Goal: Task Accomplishment & Management: Use online tool/utility

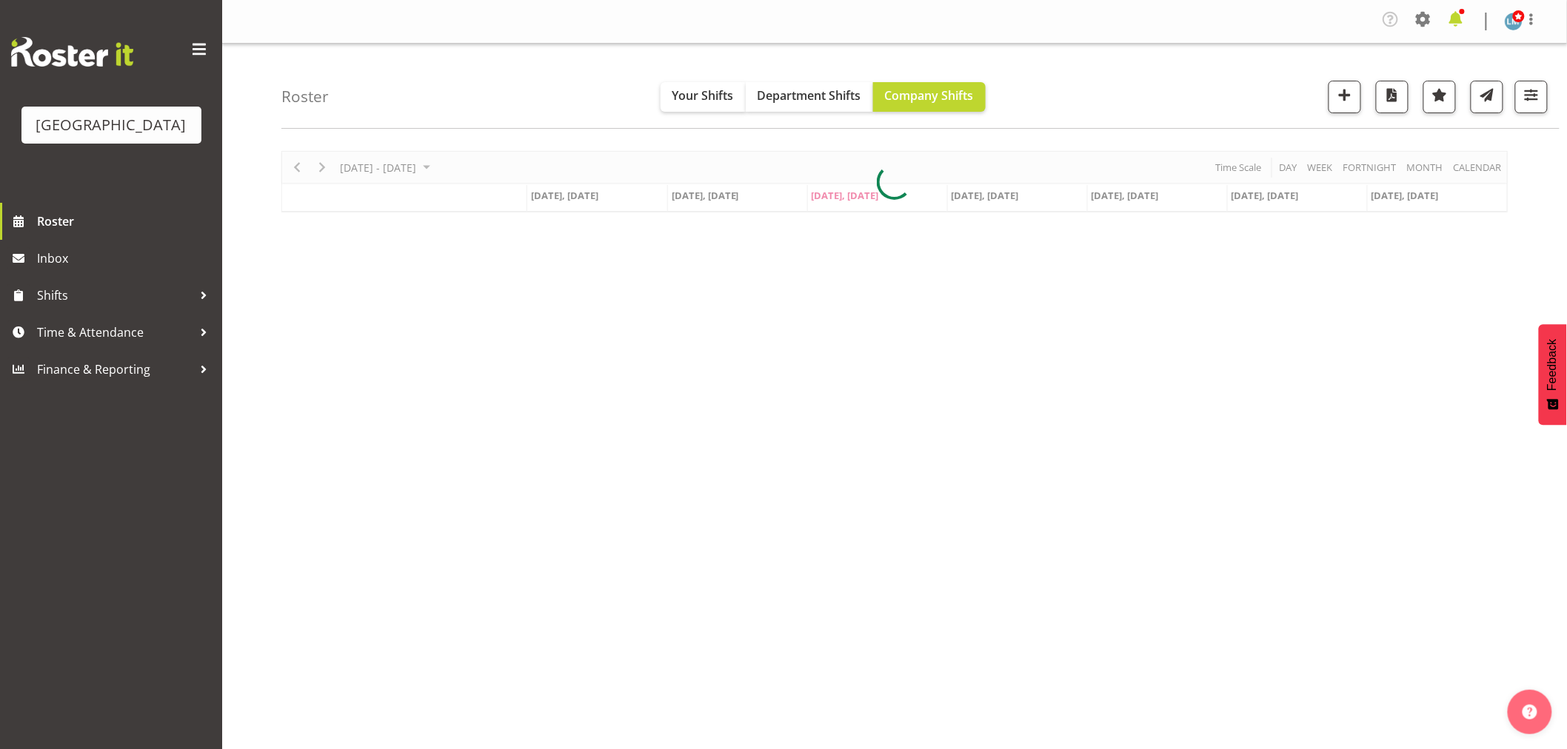
click at [1455, 18] on span at bounding box center [1456, 19] width 24 height 24
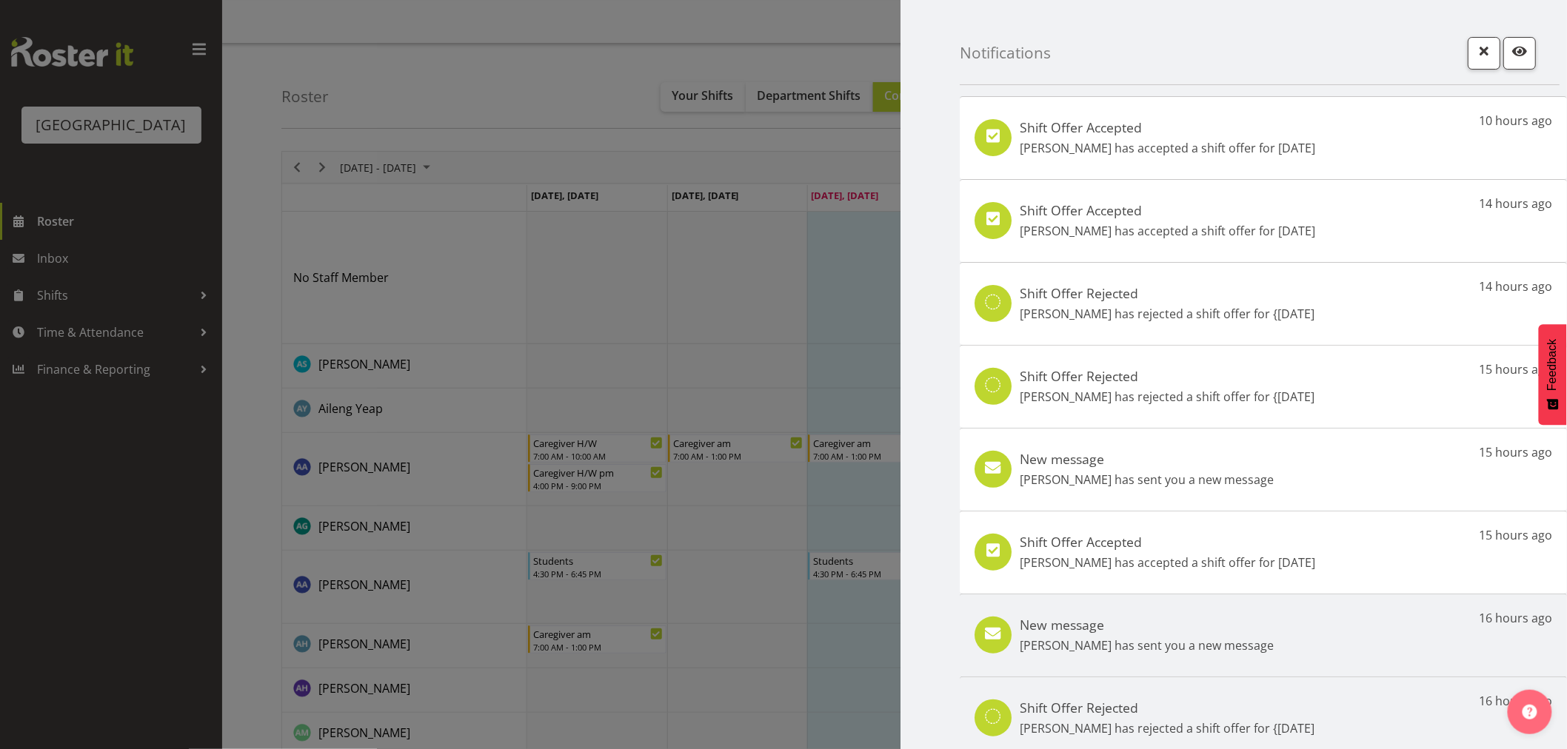
click at [1163, 584] on div "Shift Offer Accepted [PERSON_NAME] has accepted a shift offer for [DATE] hours …" at bounding box center [1263, 552] width 607 height 83
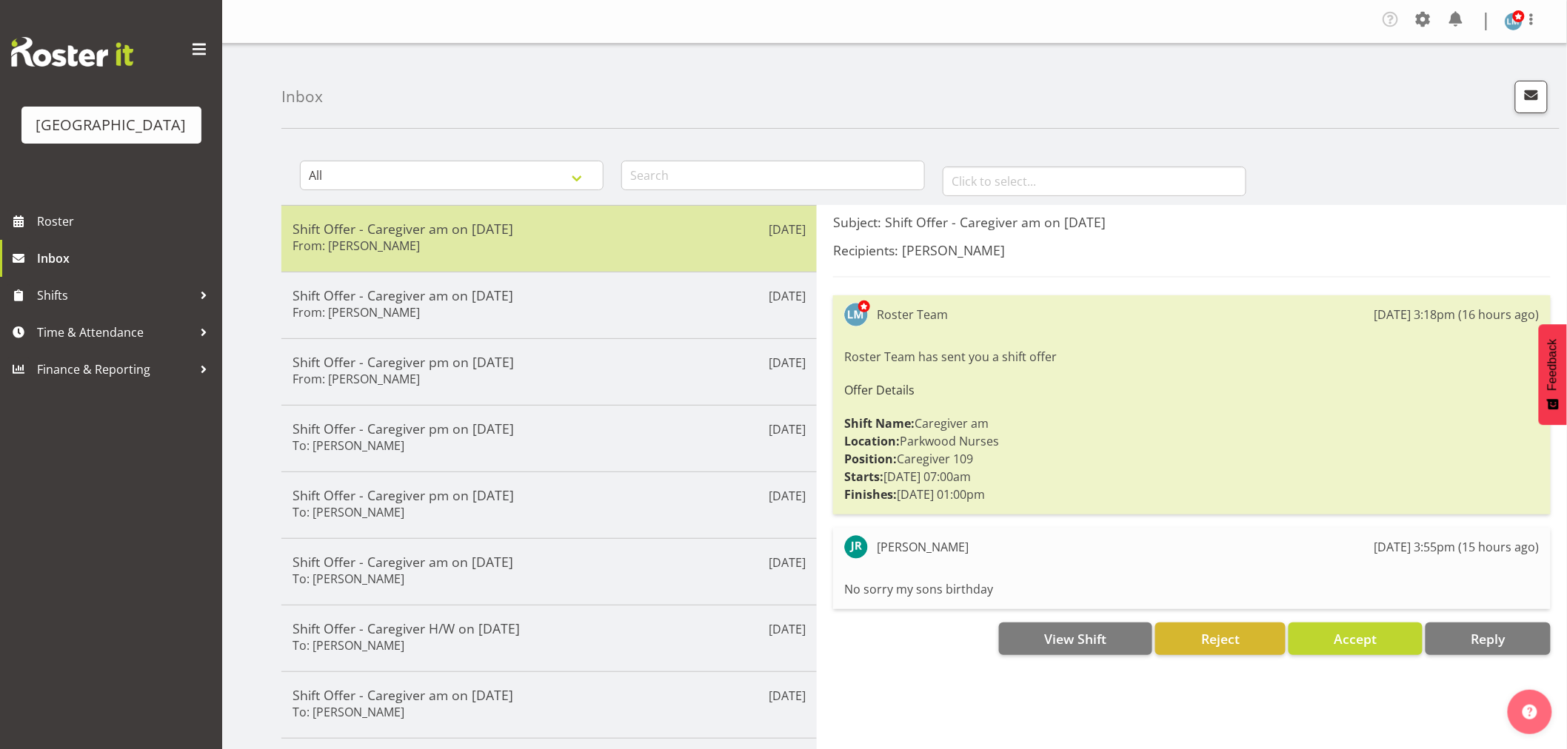
click at [460, 236] on h5 "Shift Offer - Caregiver am on 14/09/25" at bounding box center [549, 229] width 513 height 16
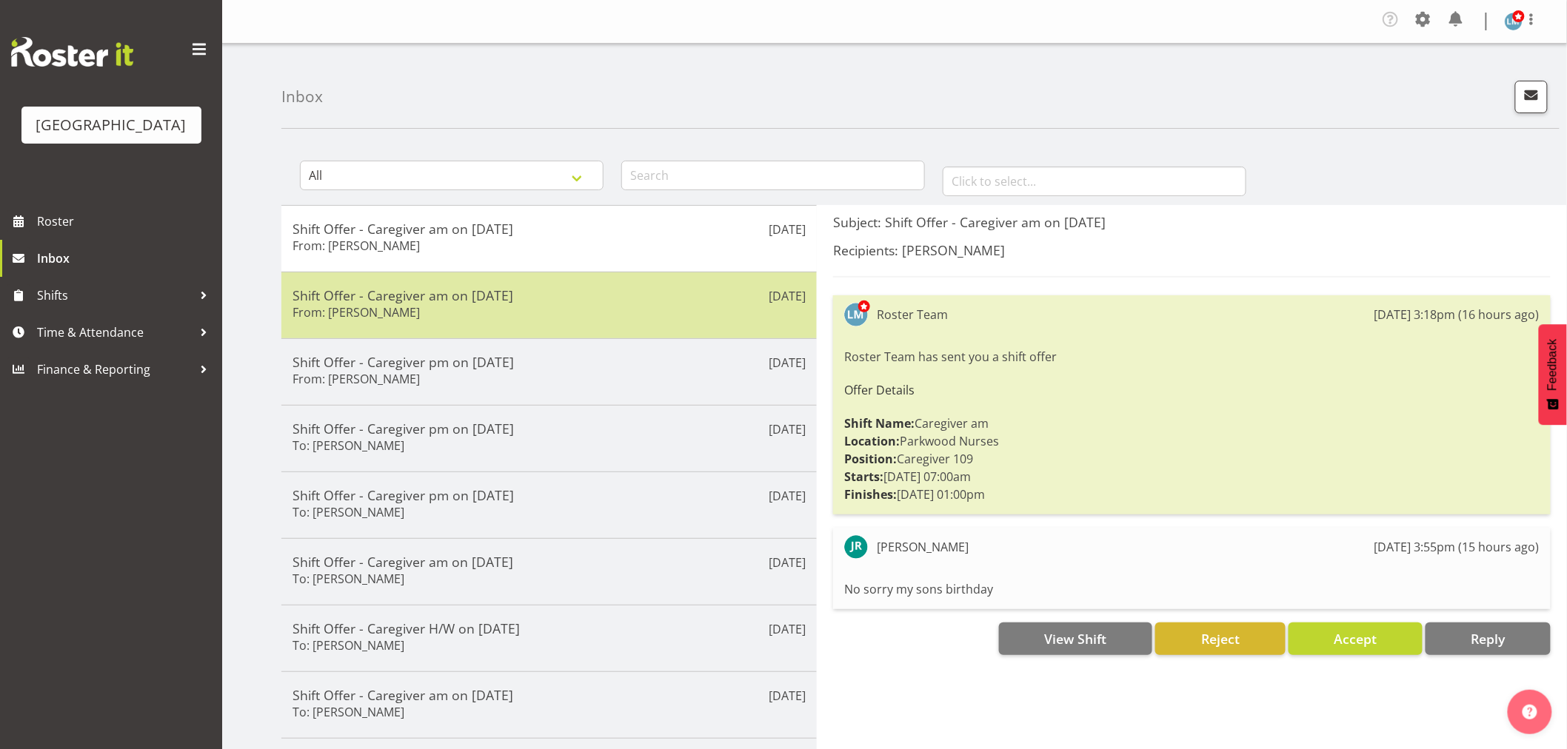
click at [455, 309] on div "Shift Offer - Caregiver am on 14/09/25 From: Maricon Nillo" at bounding box center [549, 305] width 513 height 36
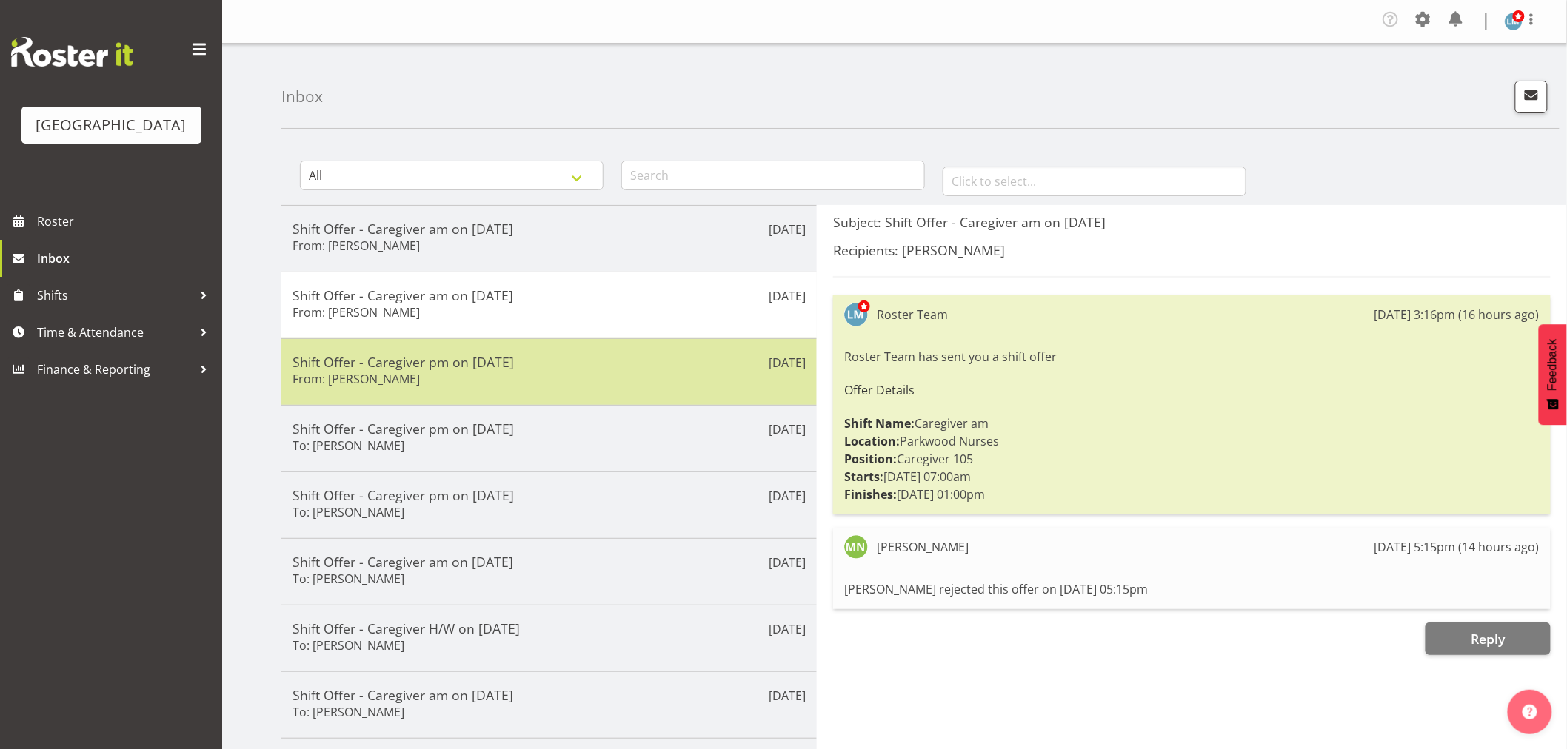
click at [446, 361] on h5 "Shift Offer - Caregiver pm on 27/09/25" at bounding box center [549, 362] width 513 height 16
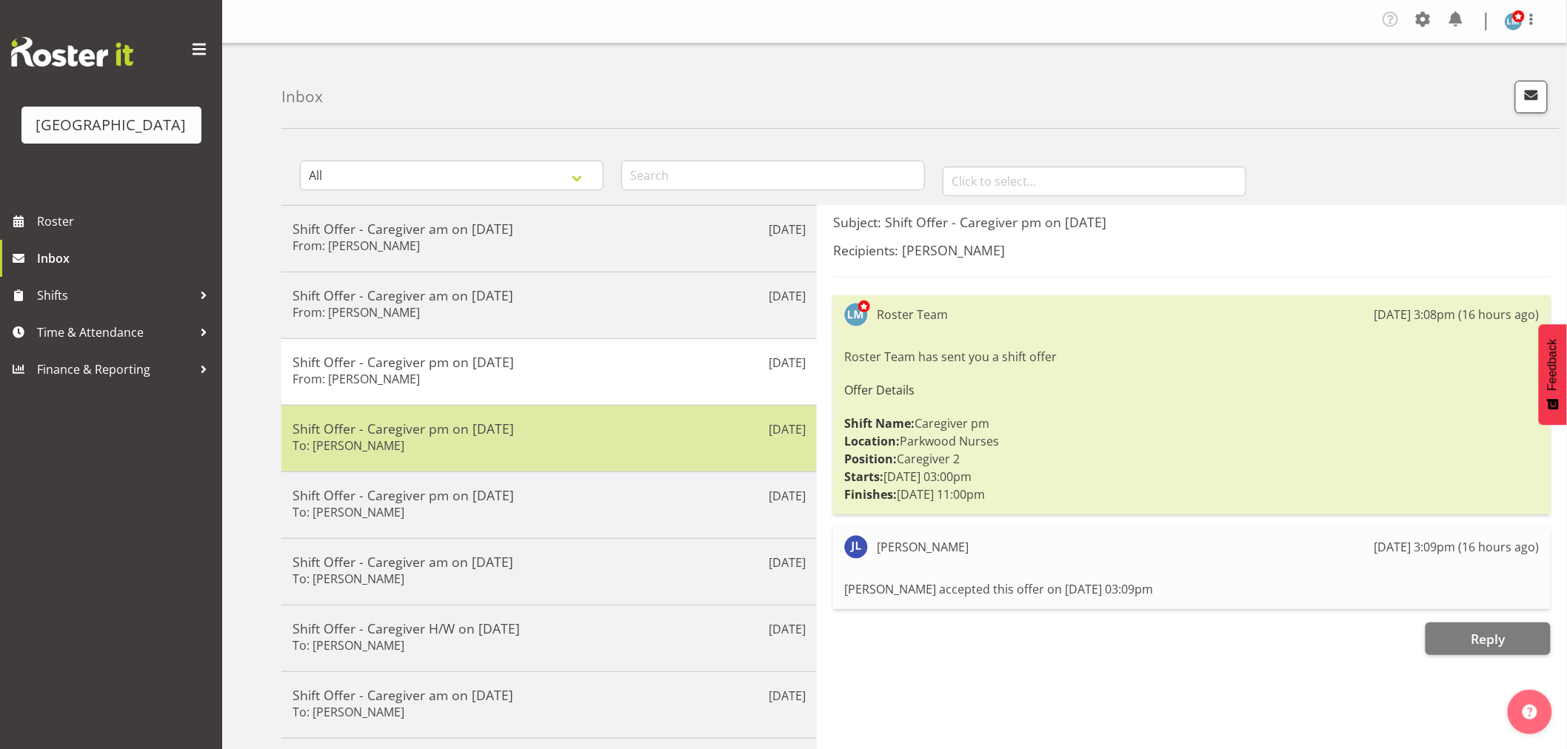
click at [404, 422] on h5 "Shift Offer - Caregiver pm on 13/09/25" at bounding box center [549, 429] width 513 height 16
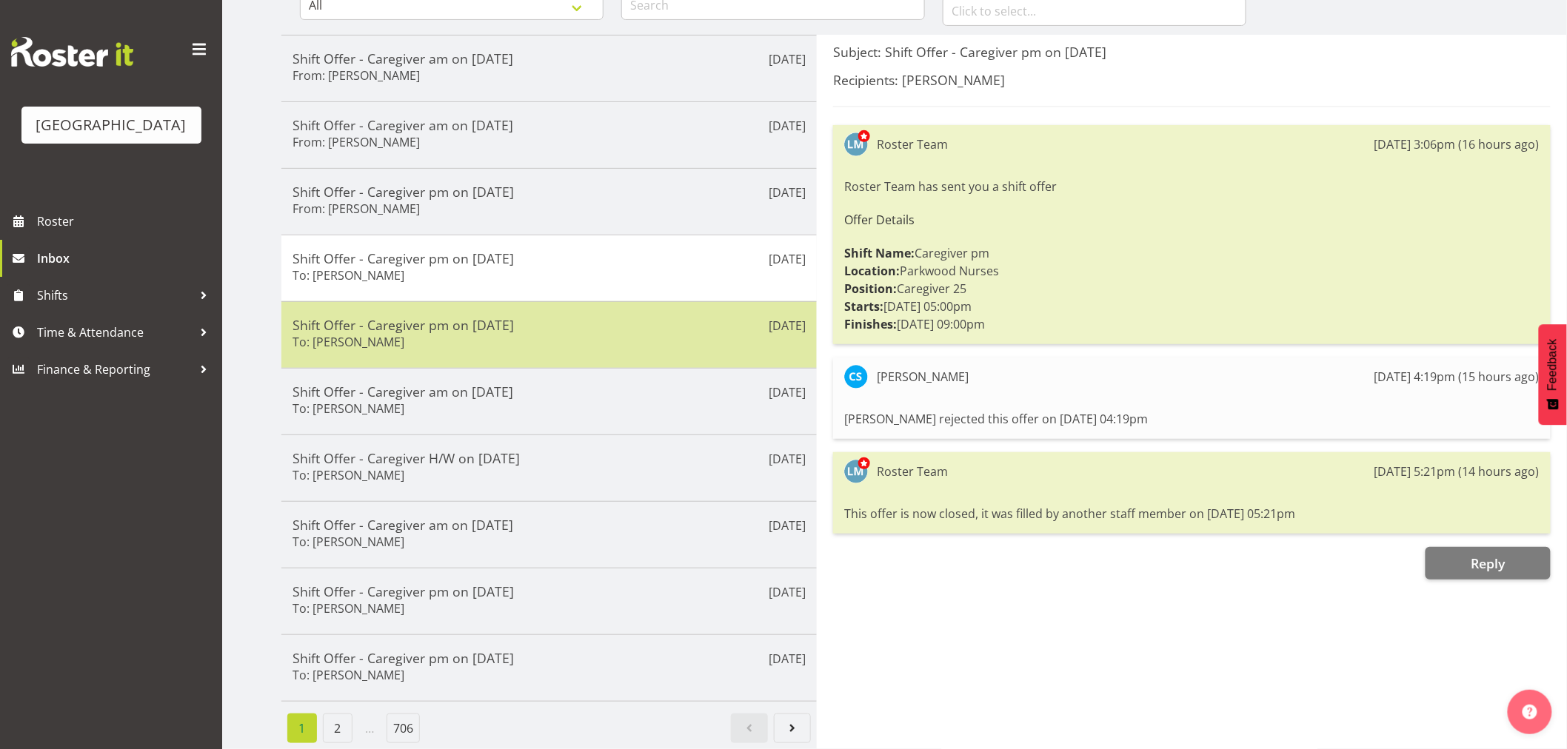
scroll to position [185, 0]
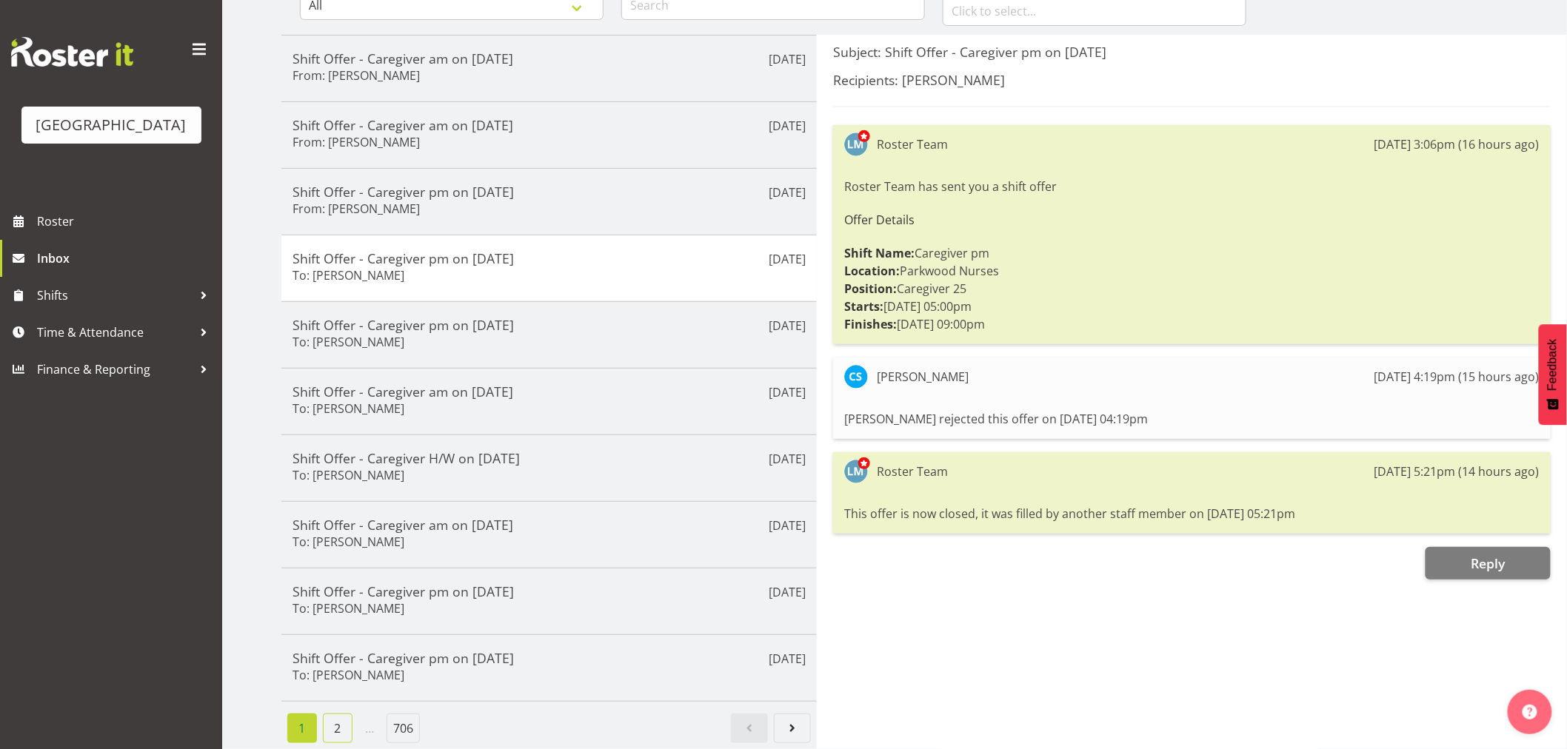
click at [339, 718] on link "2" at bounding box center [338, 729] width 30 height 30
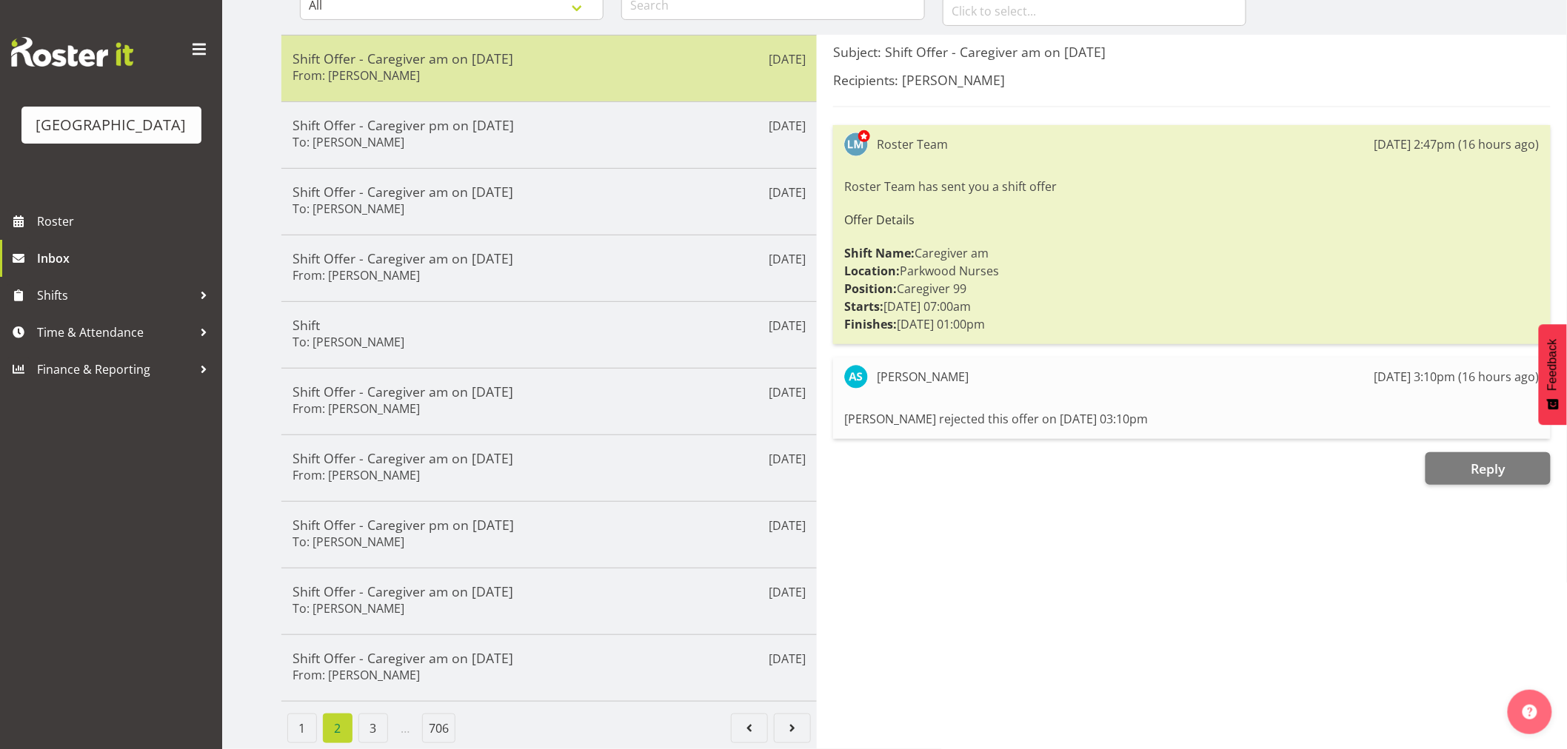
click at [382, 68] on h6 "From: Abigail Savage" at bounding box center [356, 75] width 127 height 15
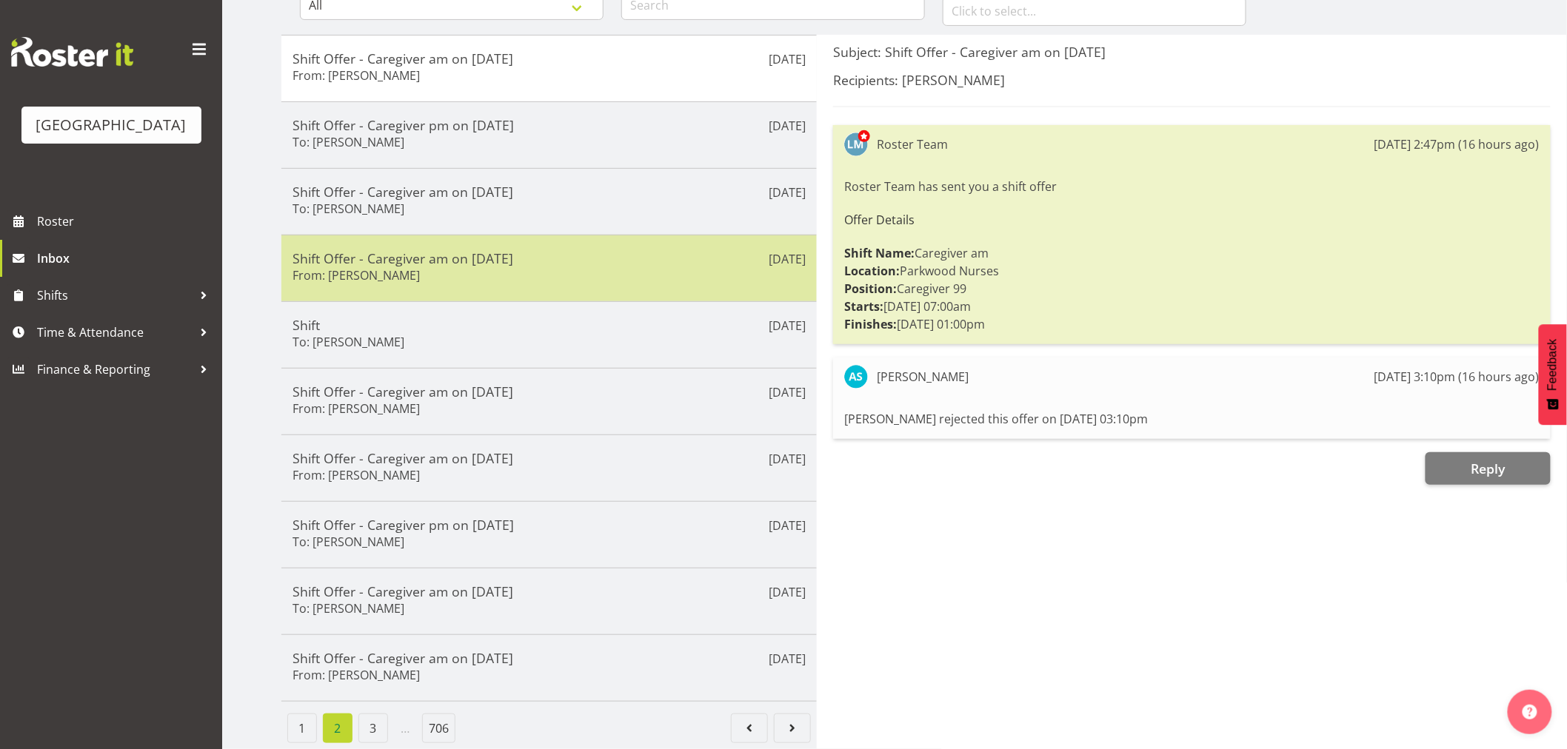
click at [380, 268] on h6 "From: Mandy Robertson" at bounding box center [356, 275] width 127 height 15
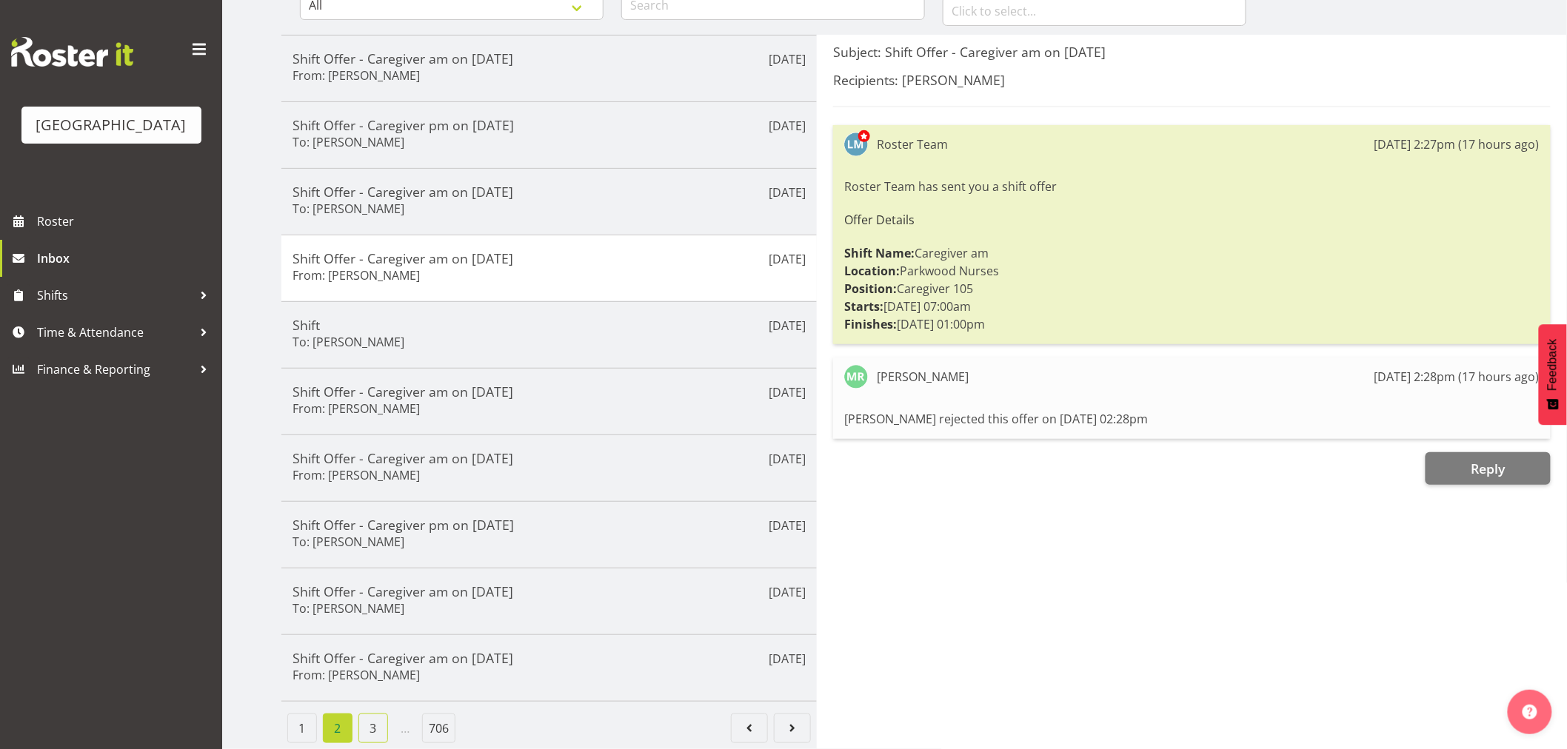
click at [375, 714] on link "3" at bounding box center [373, 729] width 30 height 30
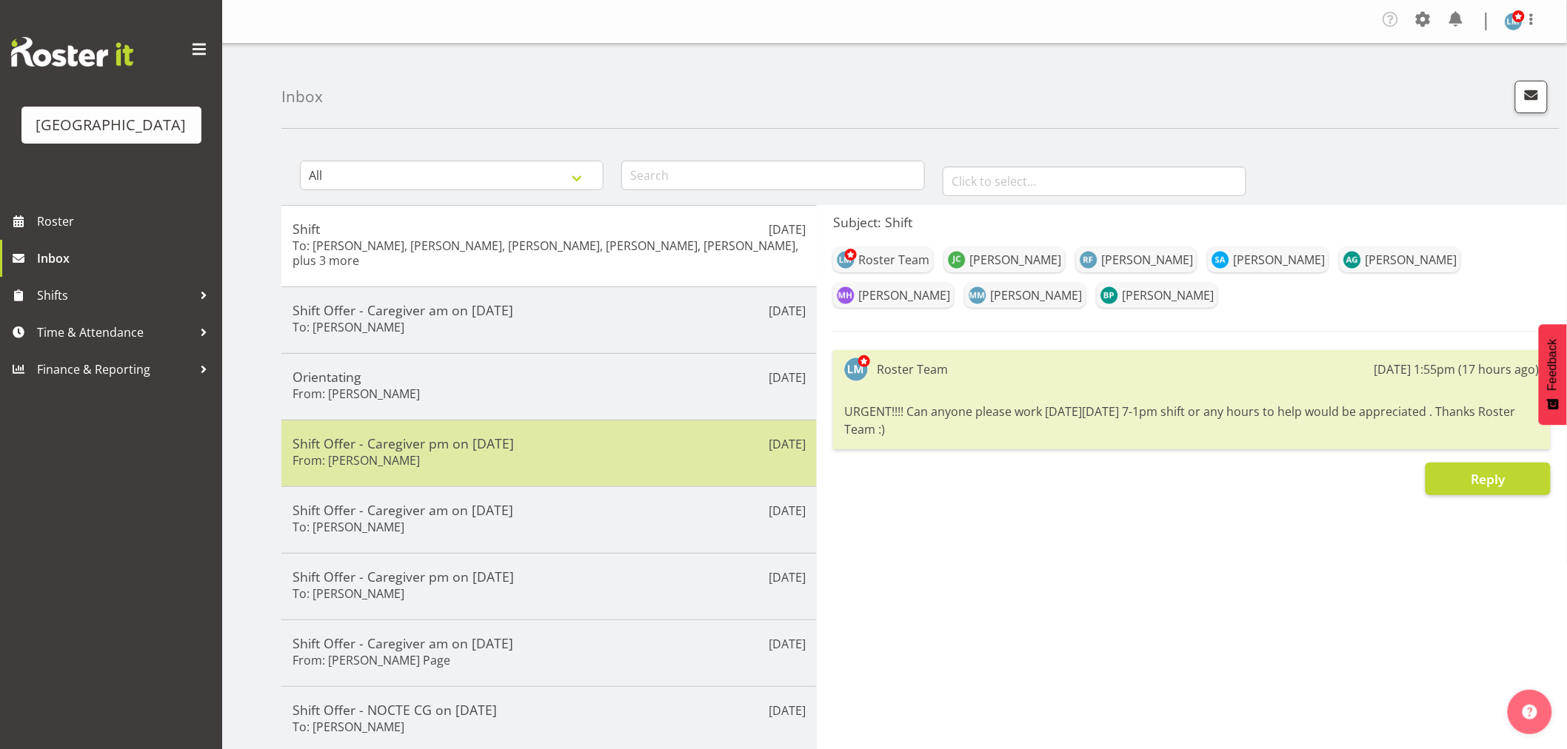
click at [391, 453] on h6 "From: Jamilla Lockyer" at bounding box center [356, 460] width 127 height 15
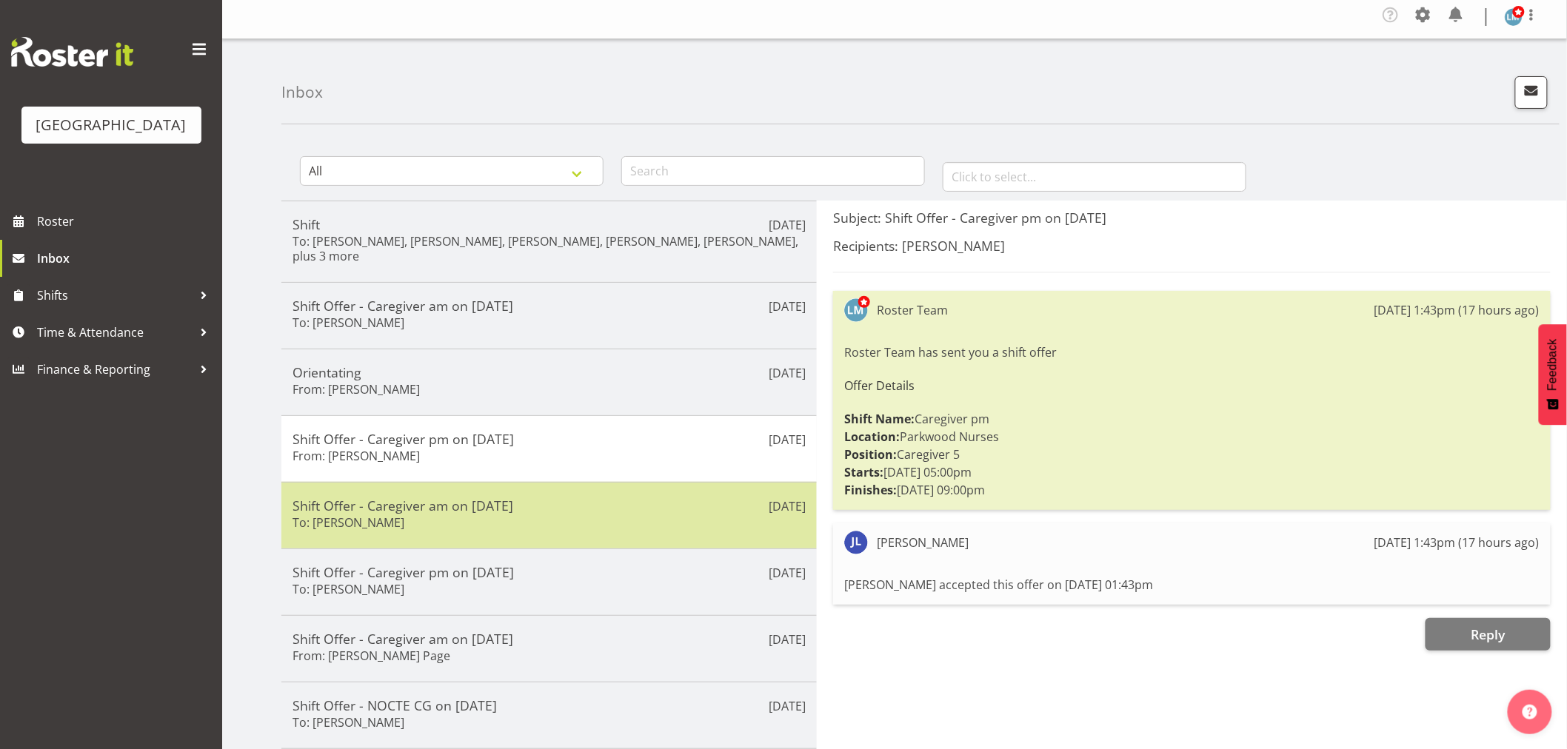
scroll to position [185, 0]
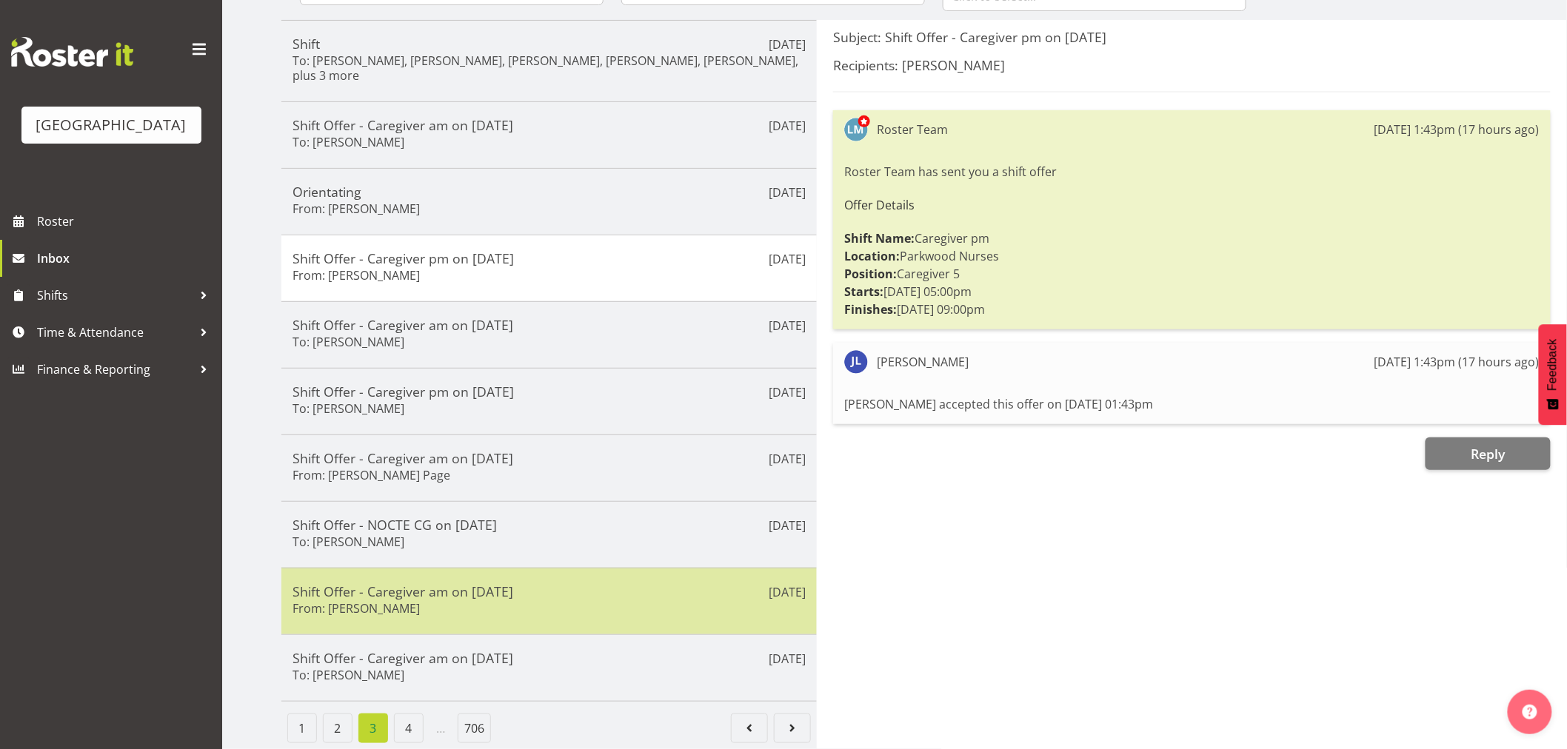
click at [403, 584] on h5 "Shift Offer - Caregiver am on 15/09/25" at bounding box center [549, 592] width 513 height 16
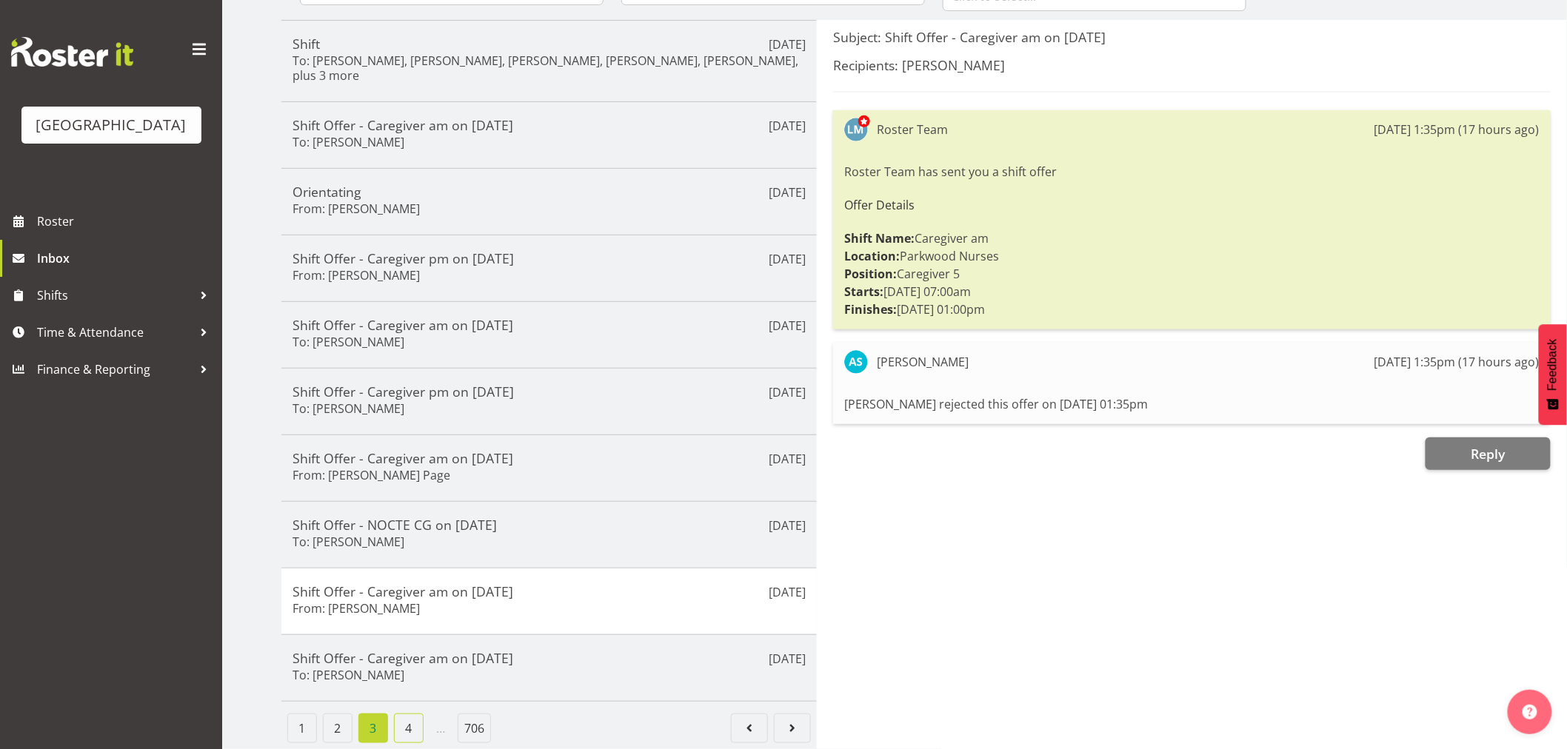
click at [404, 719] on link "4" at bounding box center [409, 729] width 30 height 30
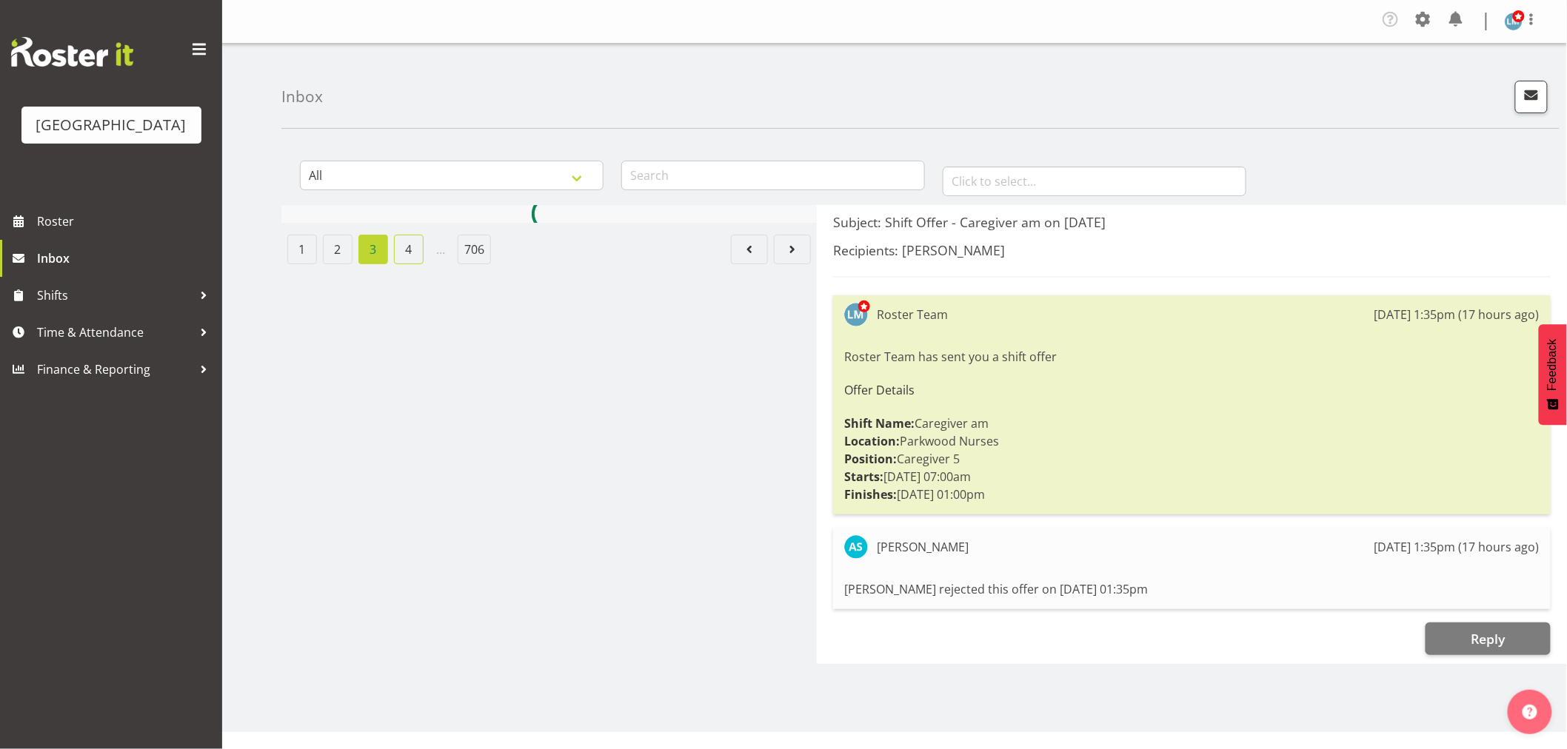
scroll to position [0, 0]
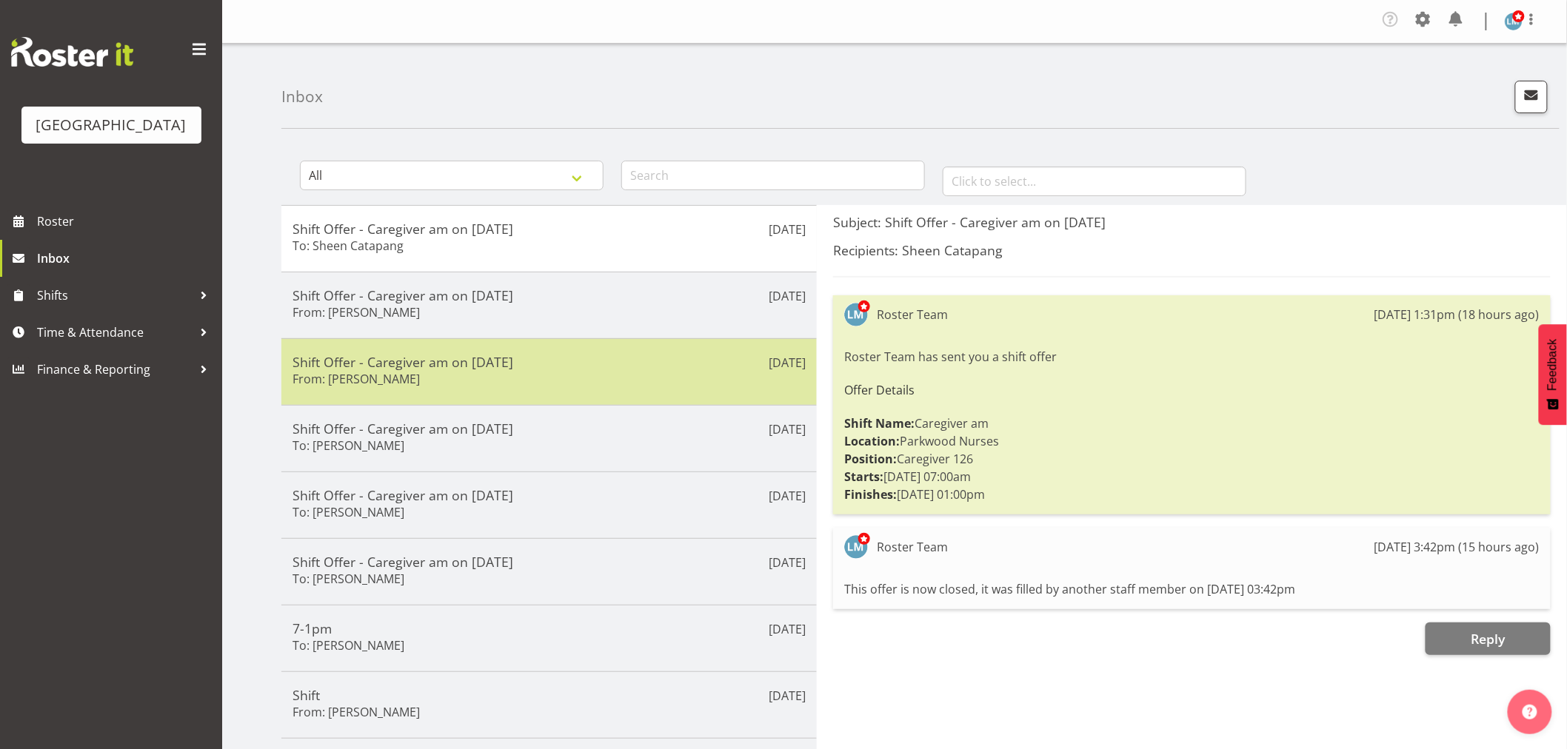
click at [426, 366] on h5 "Shift Offer - Caregiver am on 14/09/25" at bounding box center [549, 362] width 513 height 16
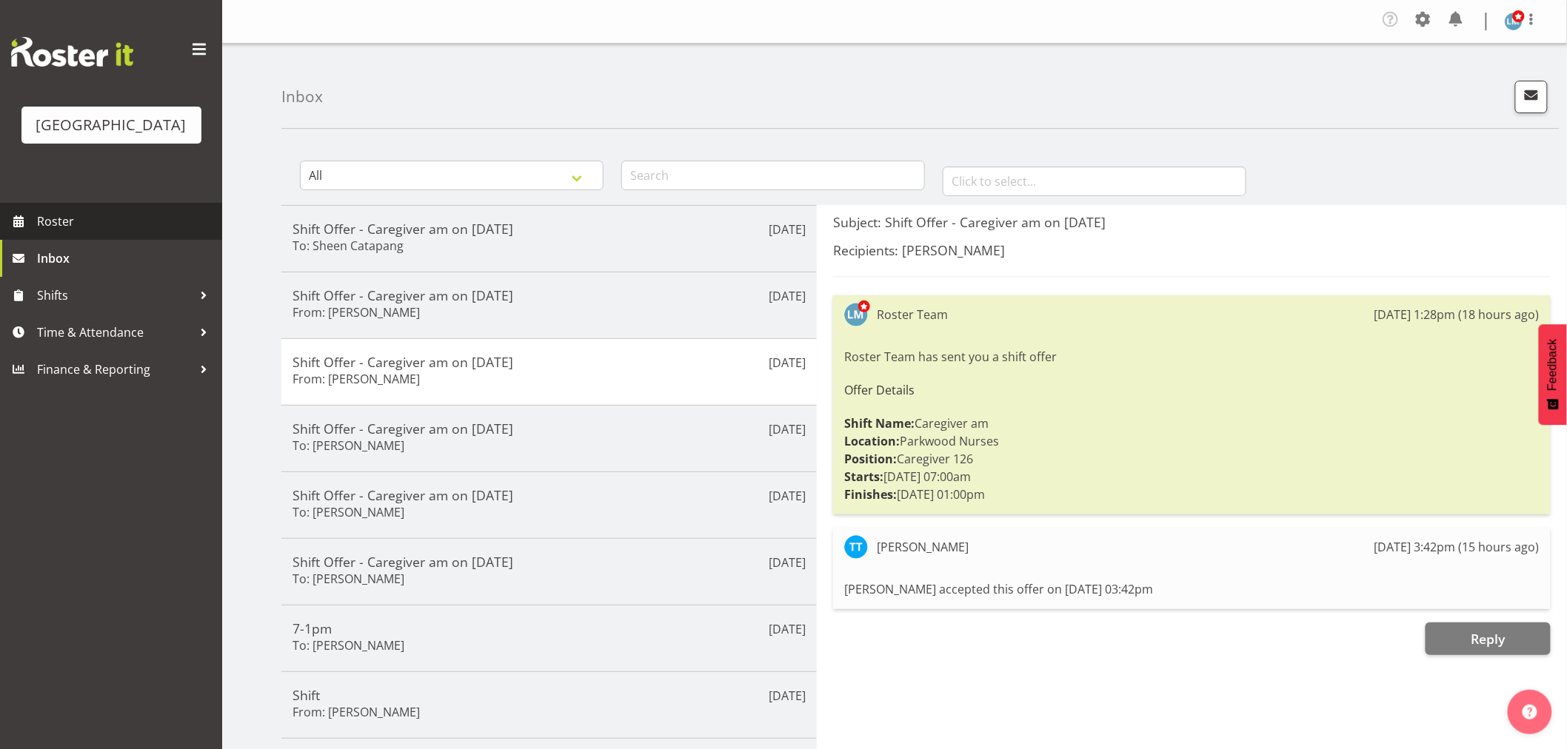
click at [75, 233] on span "Roster" at bounding box center [126, 221] width 178 height 22
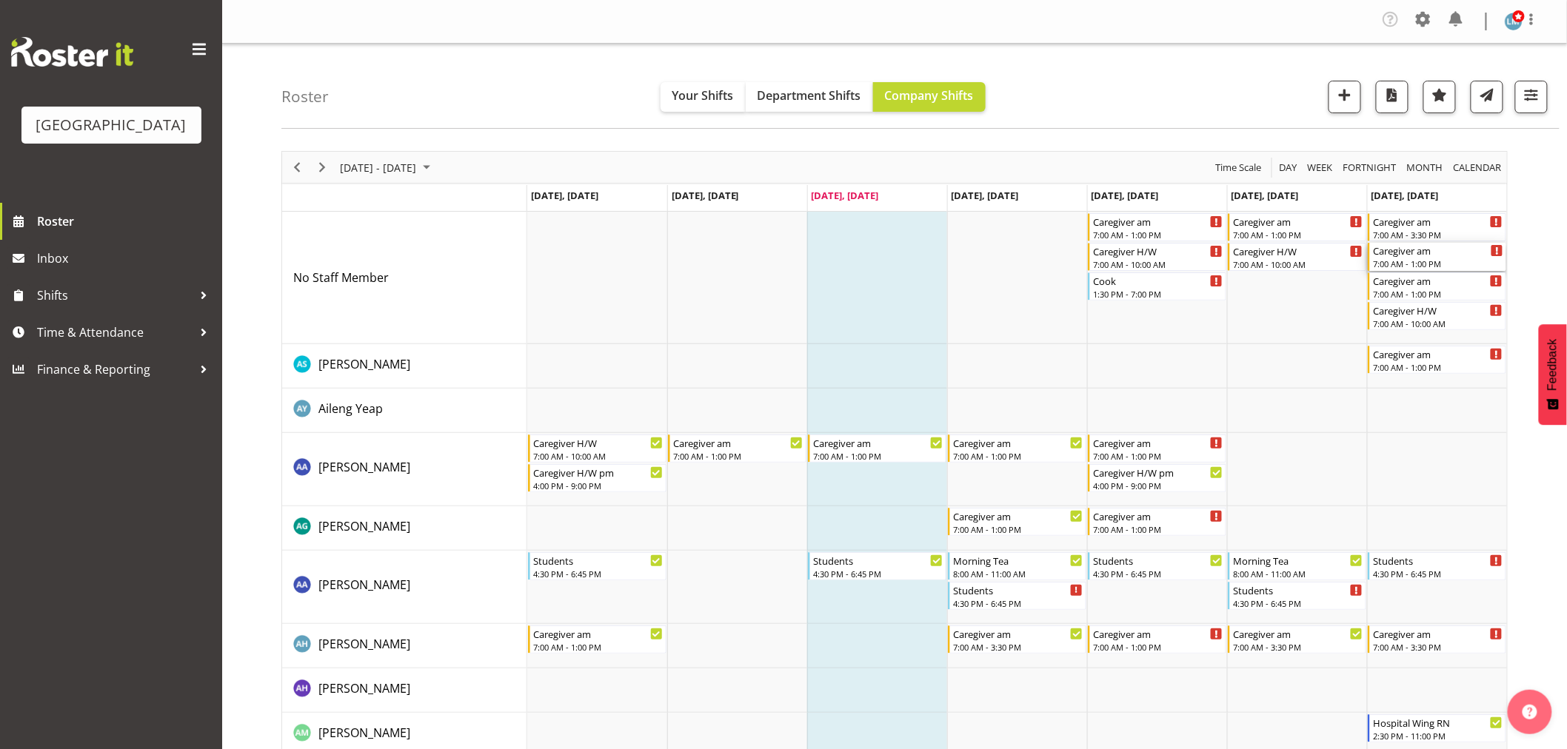
click at [1428, 263] on div "7:00 AM - 1:00 PM" at bounding box center [1438, 264] width 130 height 12
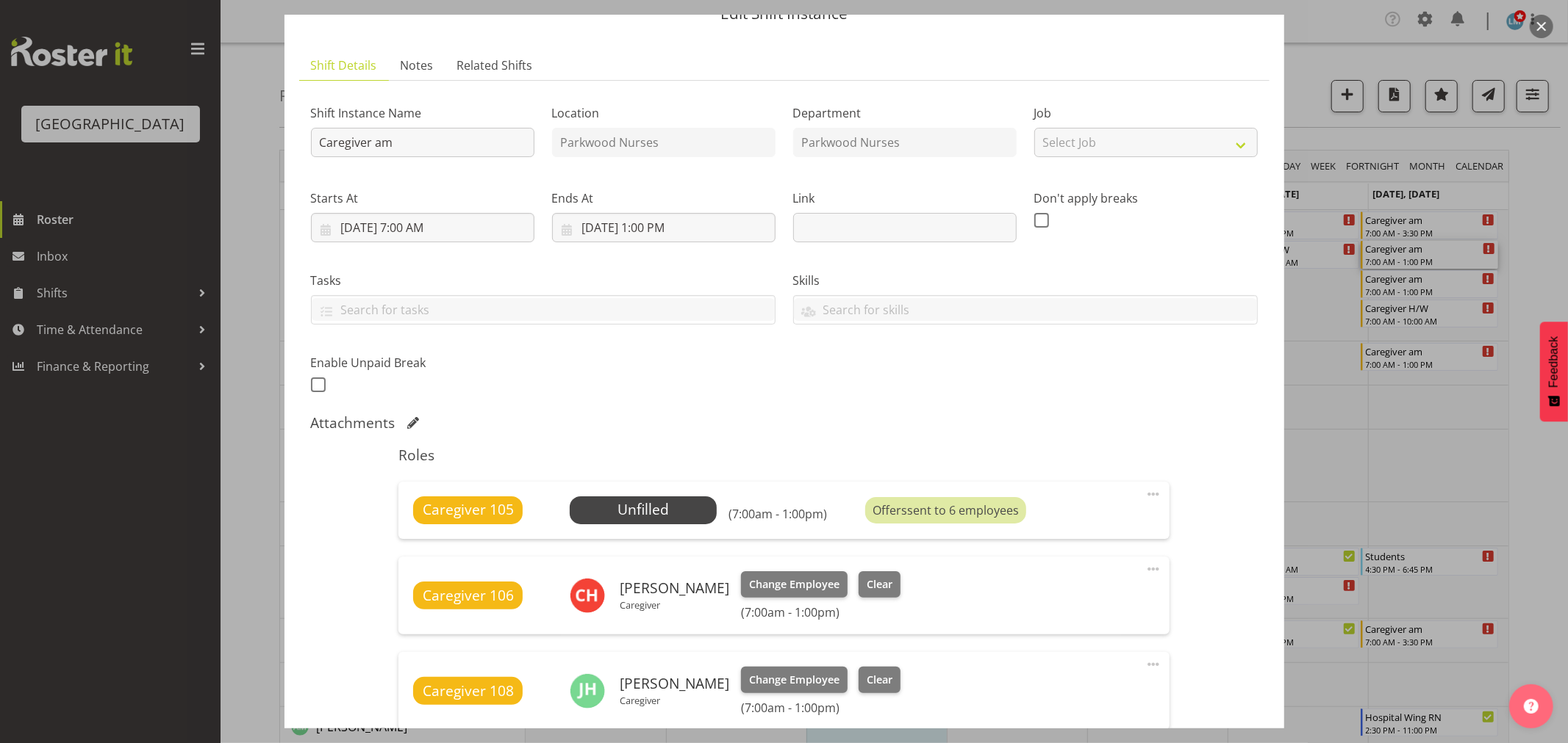
scroll to position [163, 0]
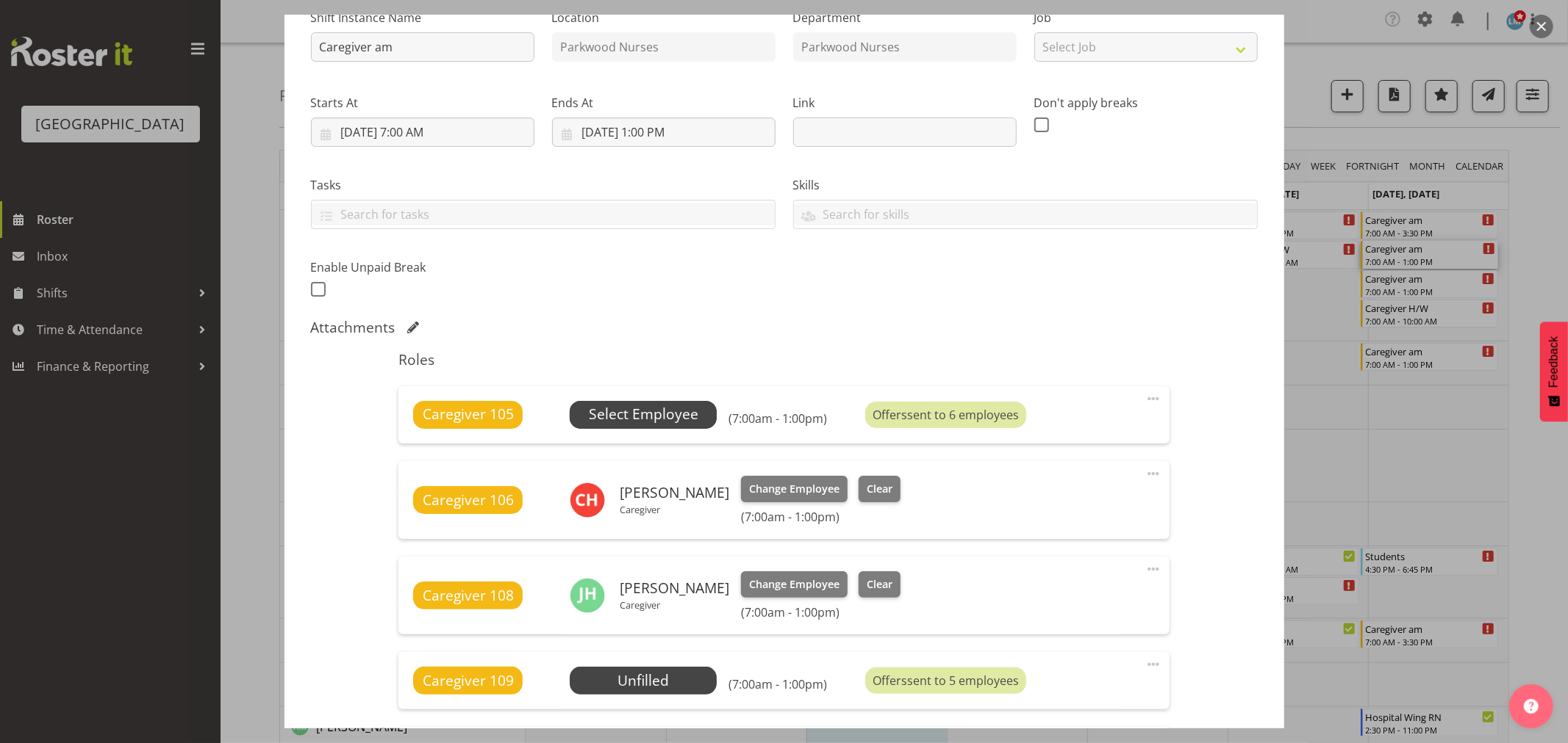
click at [672, 413] on span "Select Employee" at bounding box center [643, 414] width 109 height 21
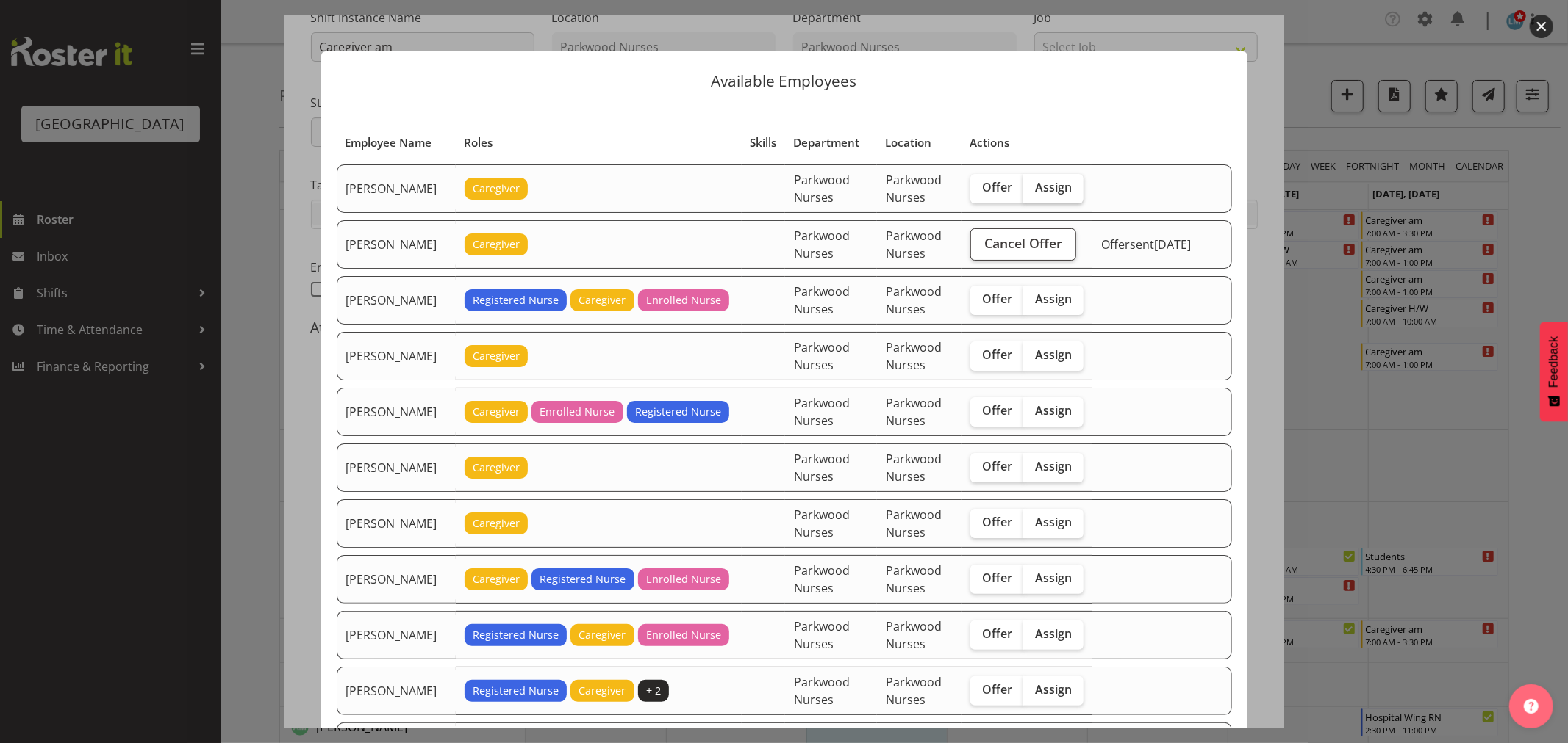
click at [1053, 188] on span "Assign" at bounding box center [1053, 186] width 37 height 15
click at [1033, 188] on input "Assign" at bounding box center [1028, 187] width 10 height 10
checkbox input "true"
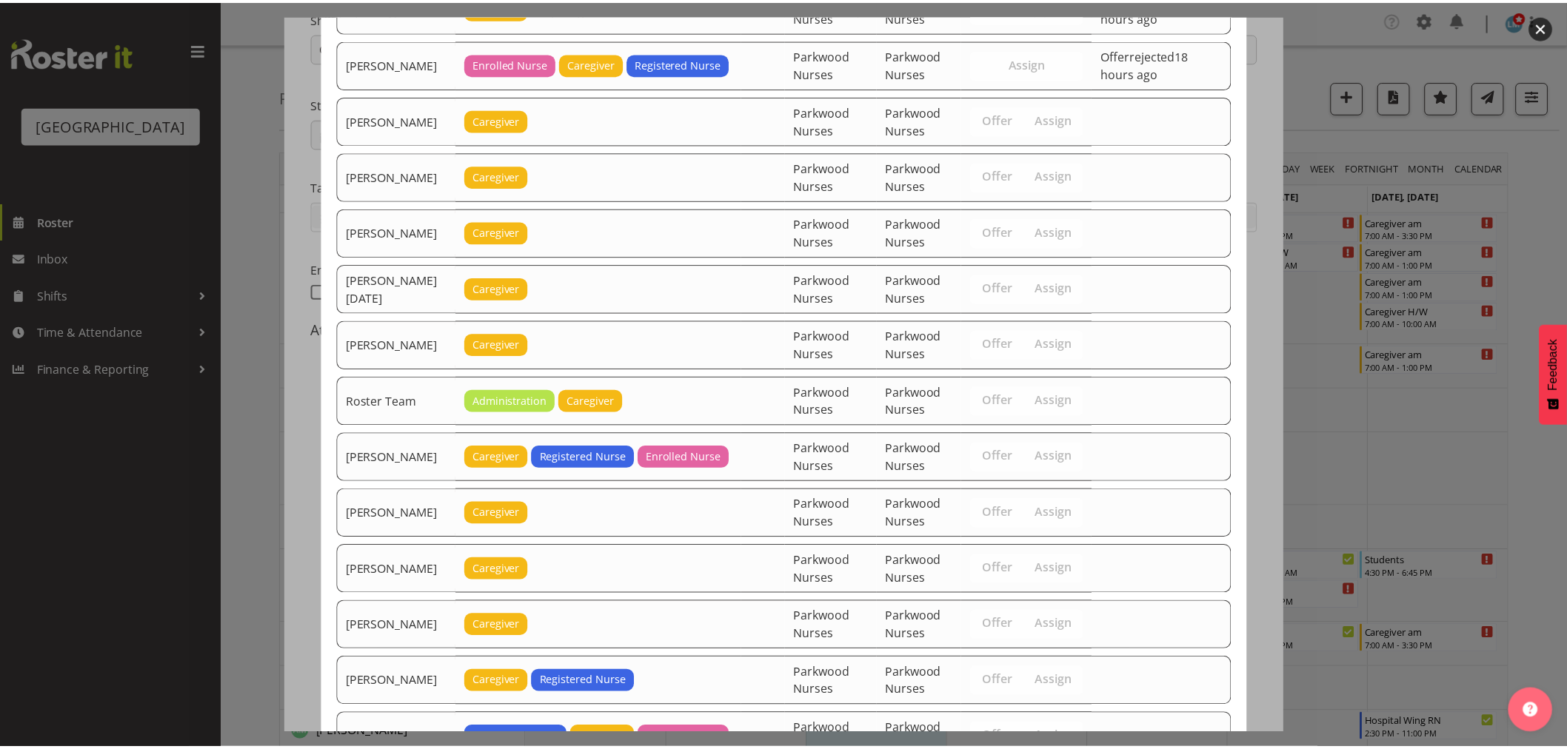
scroll to position [1960, 0]
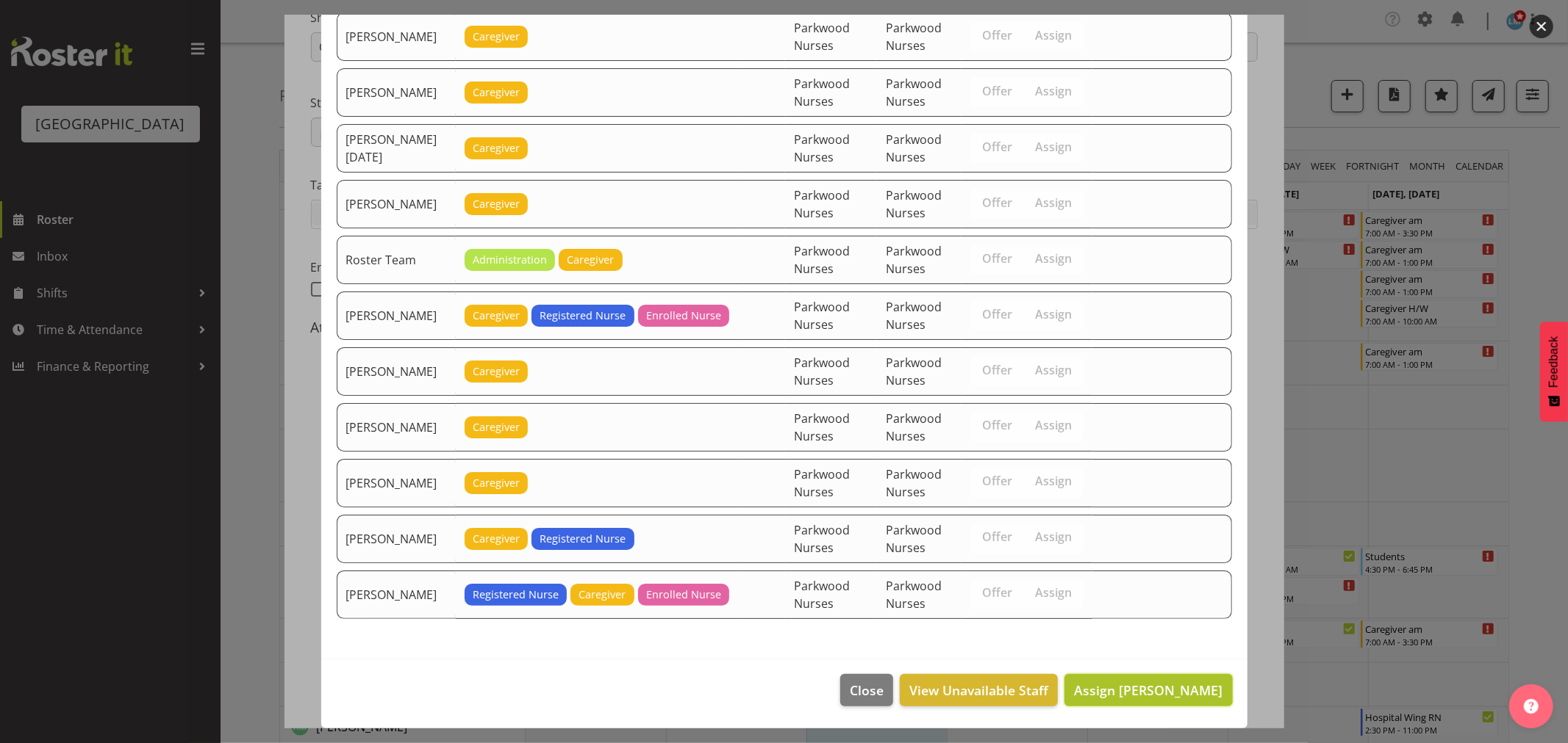
click at [1165, 692] on span "Assign Alem Abreha" at bounding box center [1148, 690] width 149 height 18
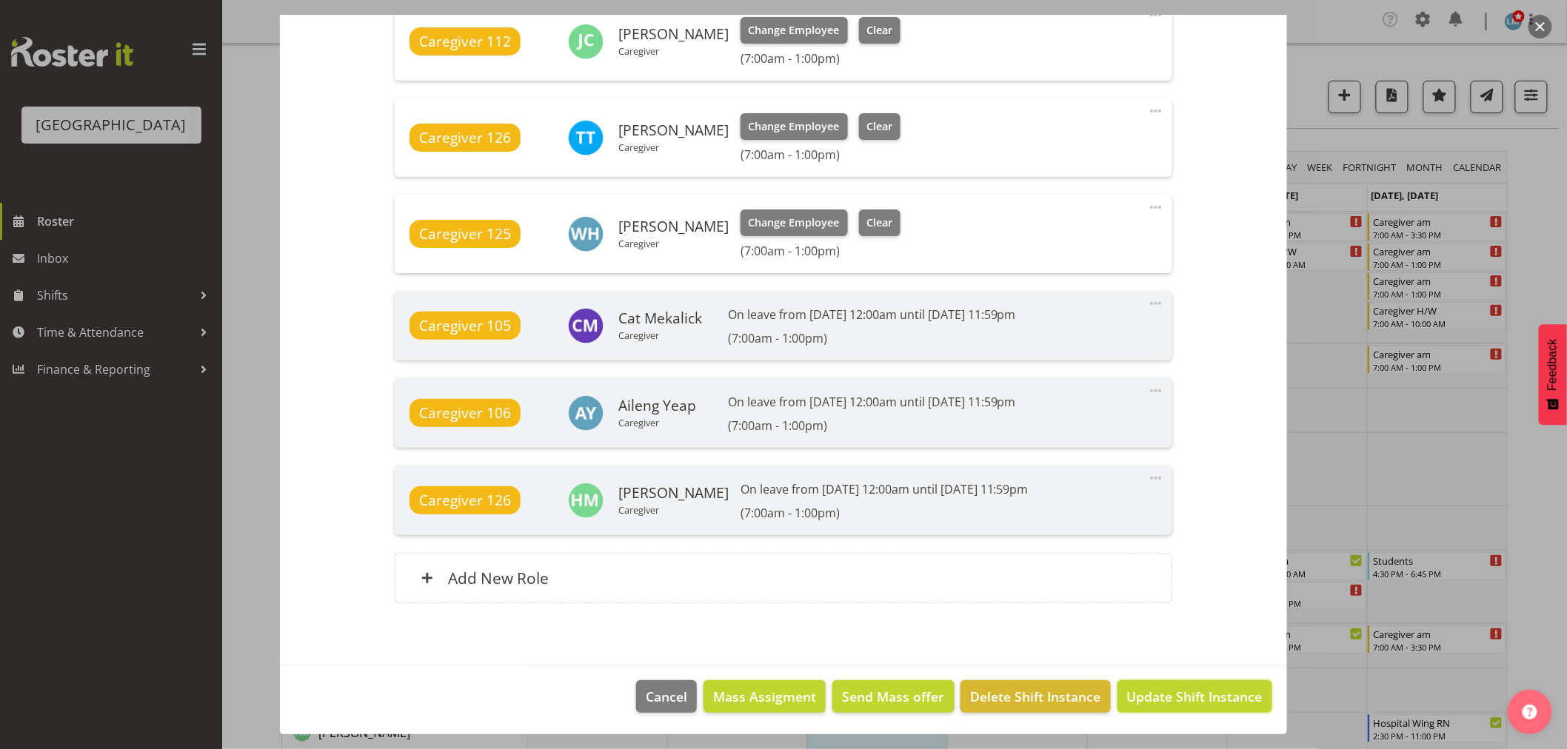
click at [1174, 698] on span "Update Shift Instance" at bounding box center [1195, 696] width 136 height 19
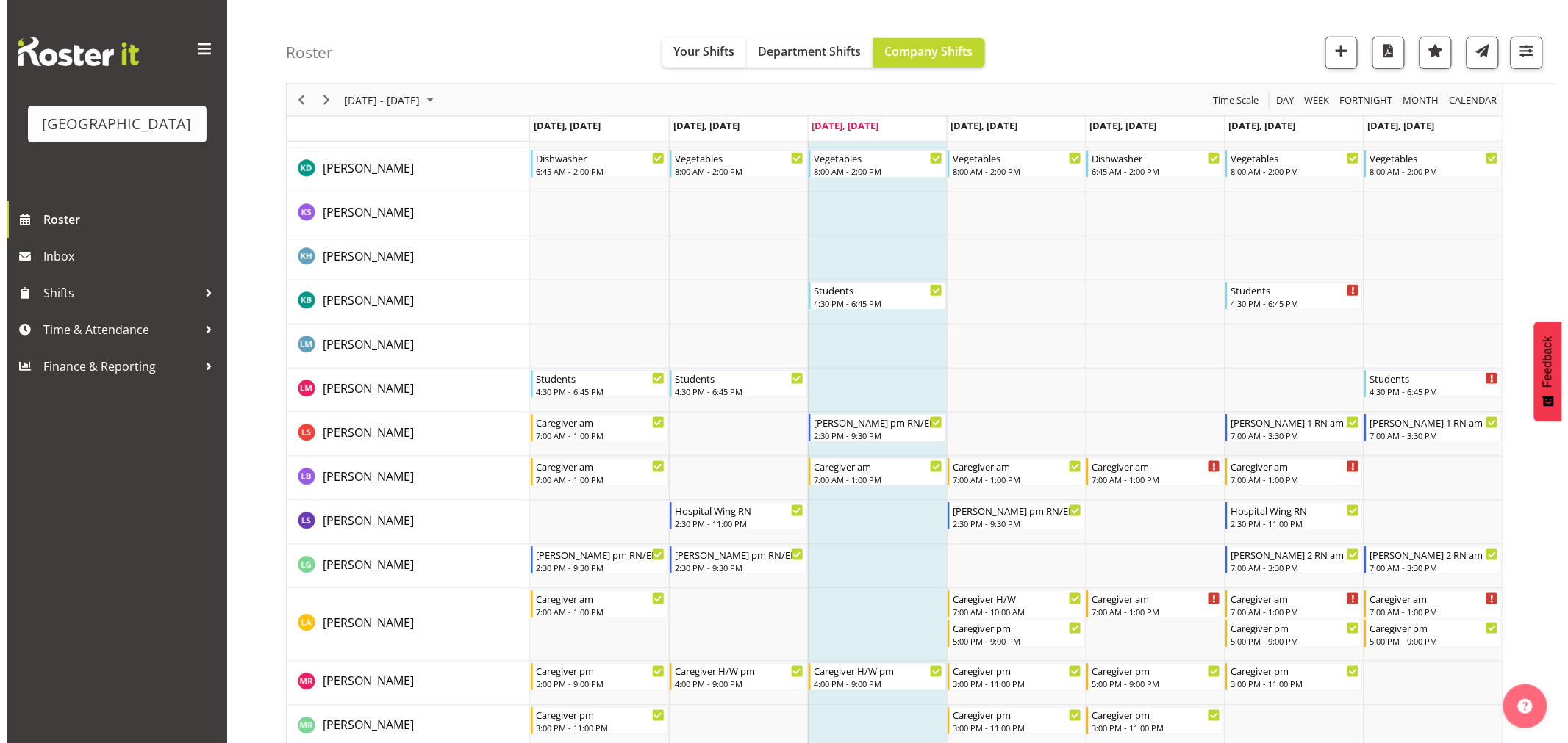
scroll to position [2856, 0]
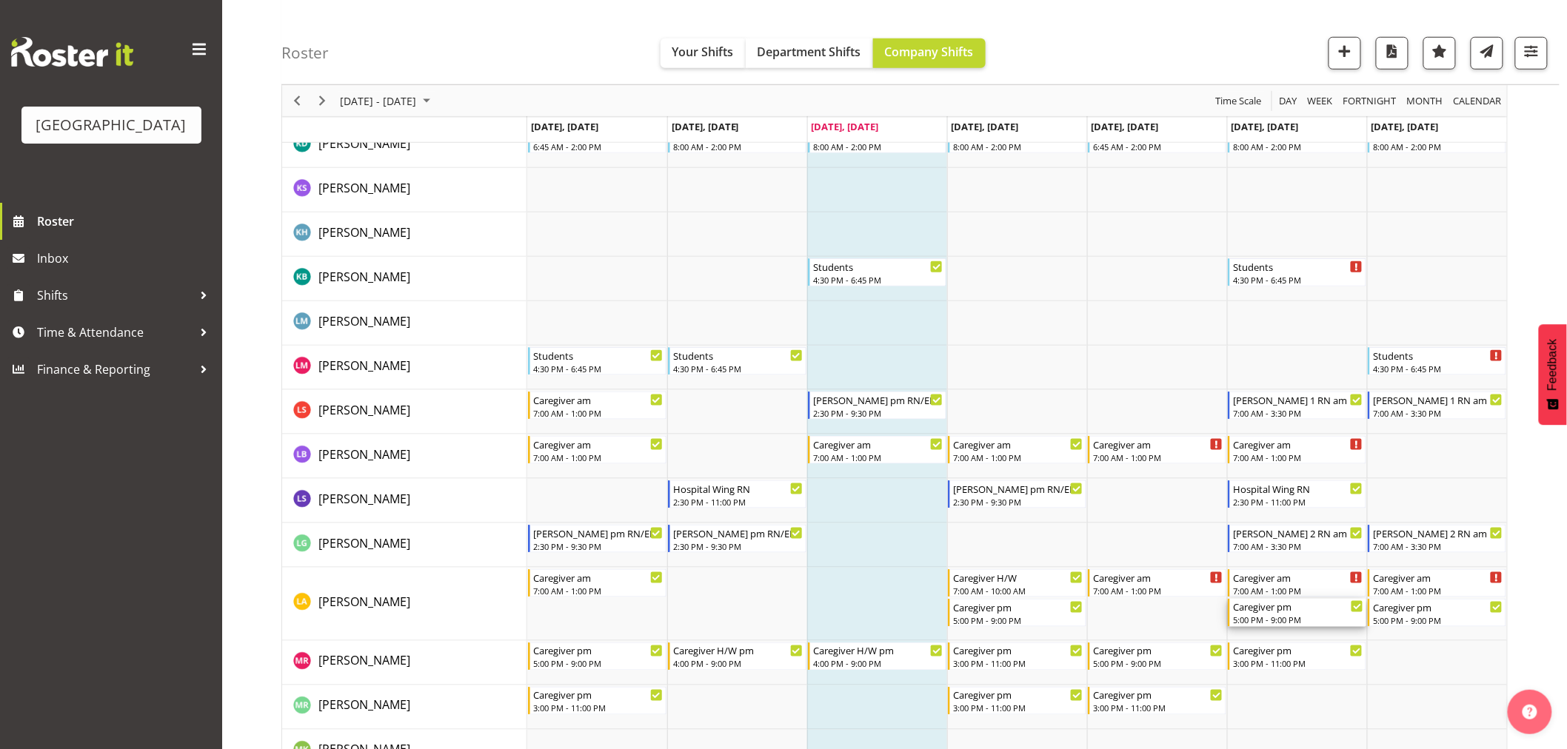
click at [1282, 618] on div "5:00 PM - 9:00 PM" at bounding box center [1298, 620] width 130 height 12
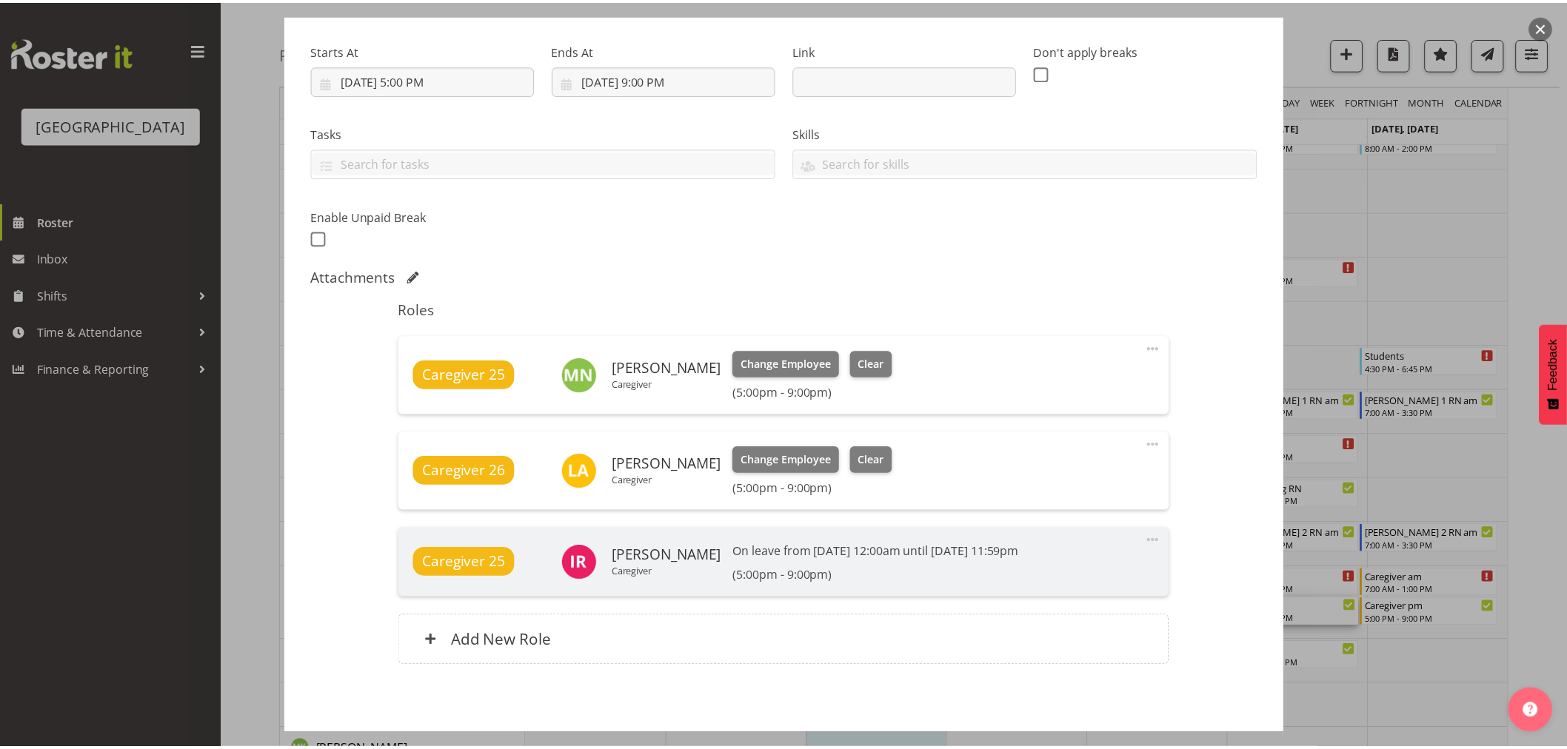
scroll to position [247, 0]
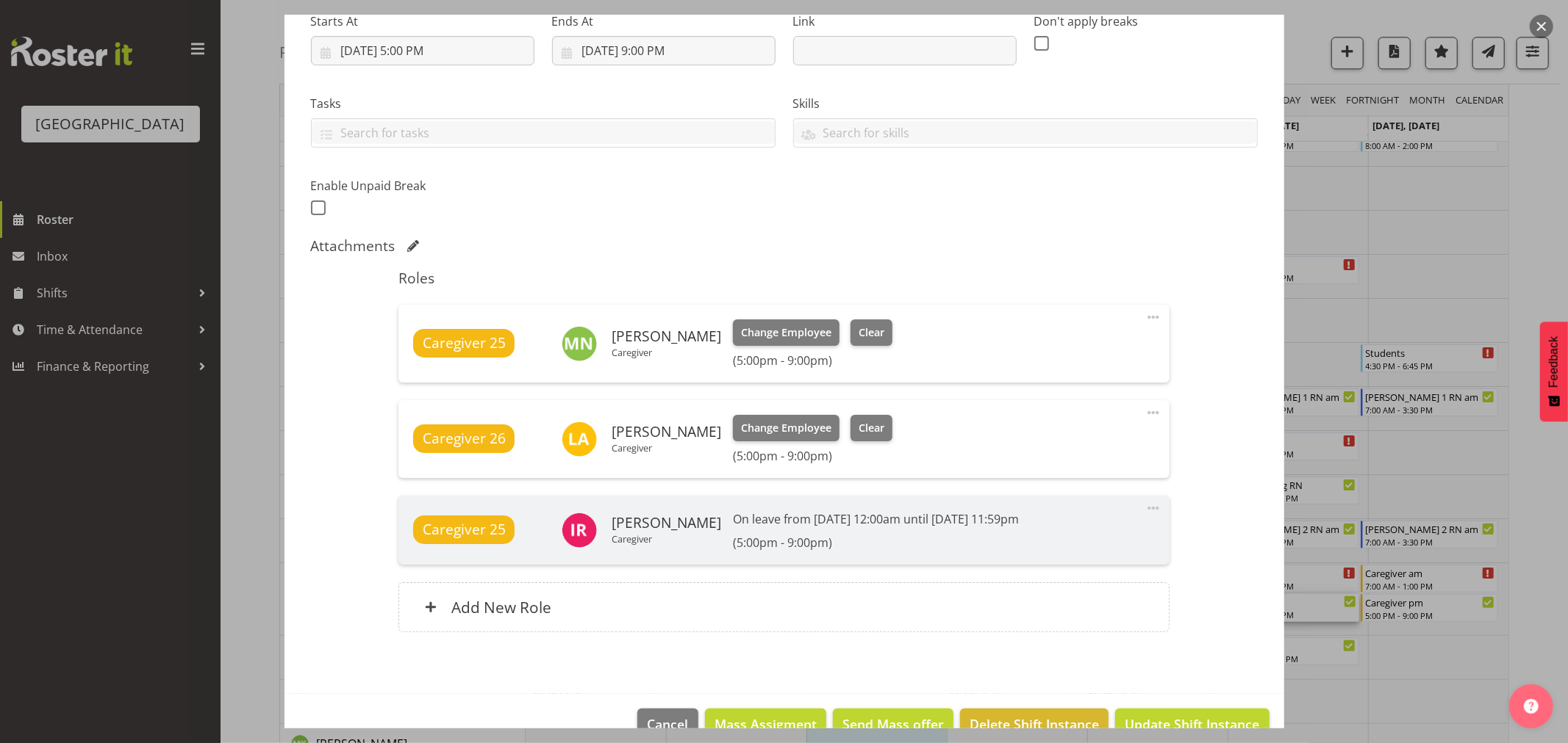
click at [1540, 224] on div at bounding box center [784, 371] width 1568 height 743
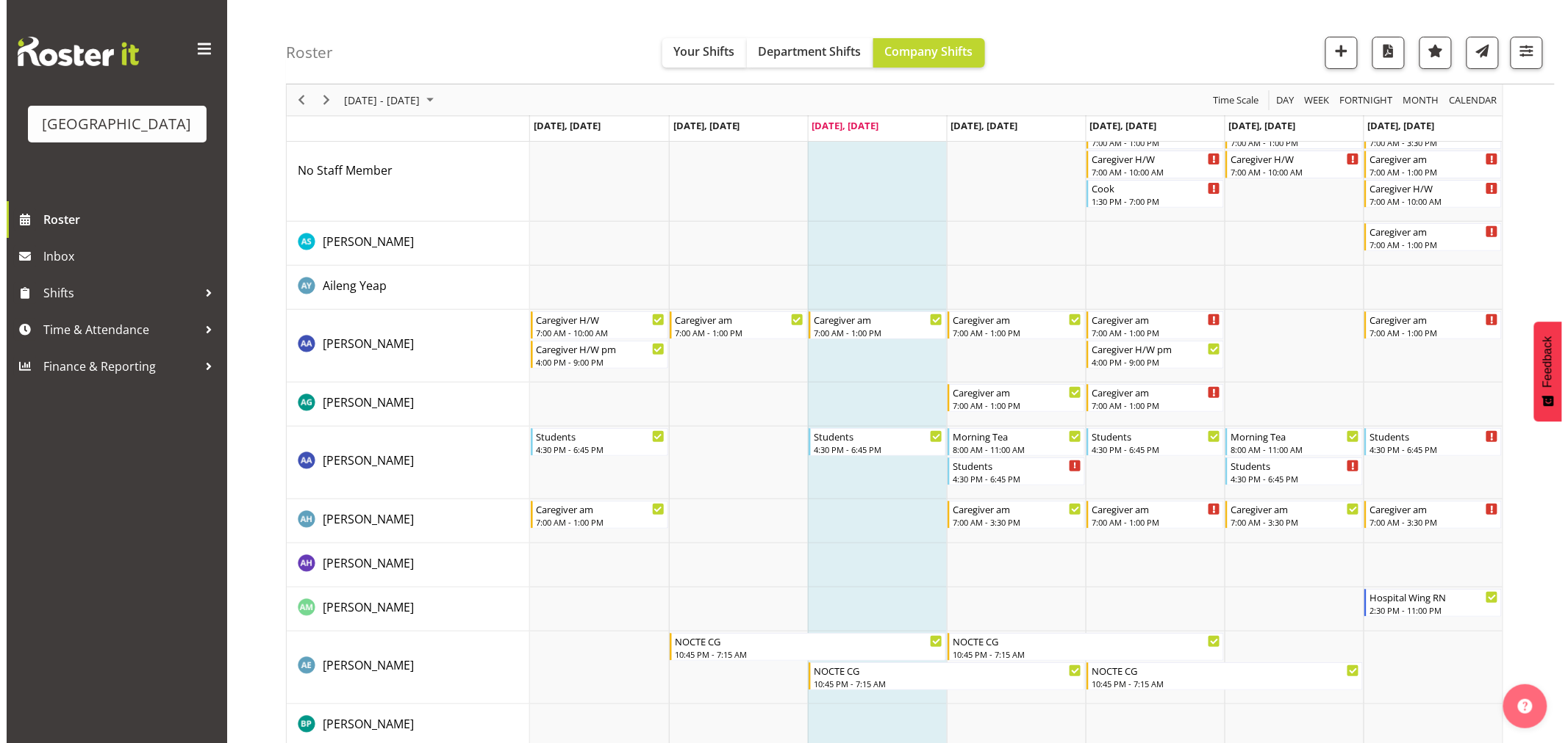
scroll to position [0, 0]
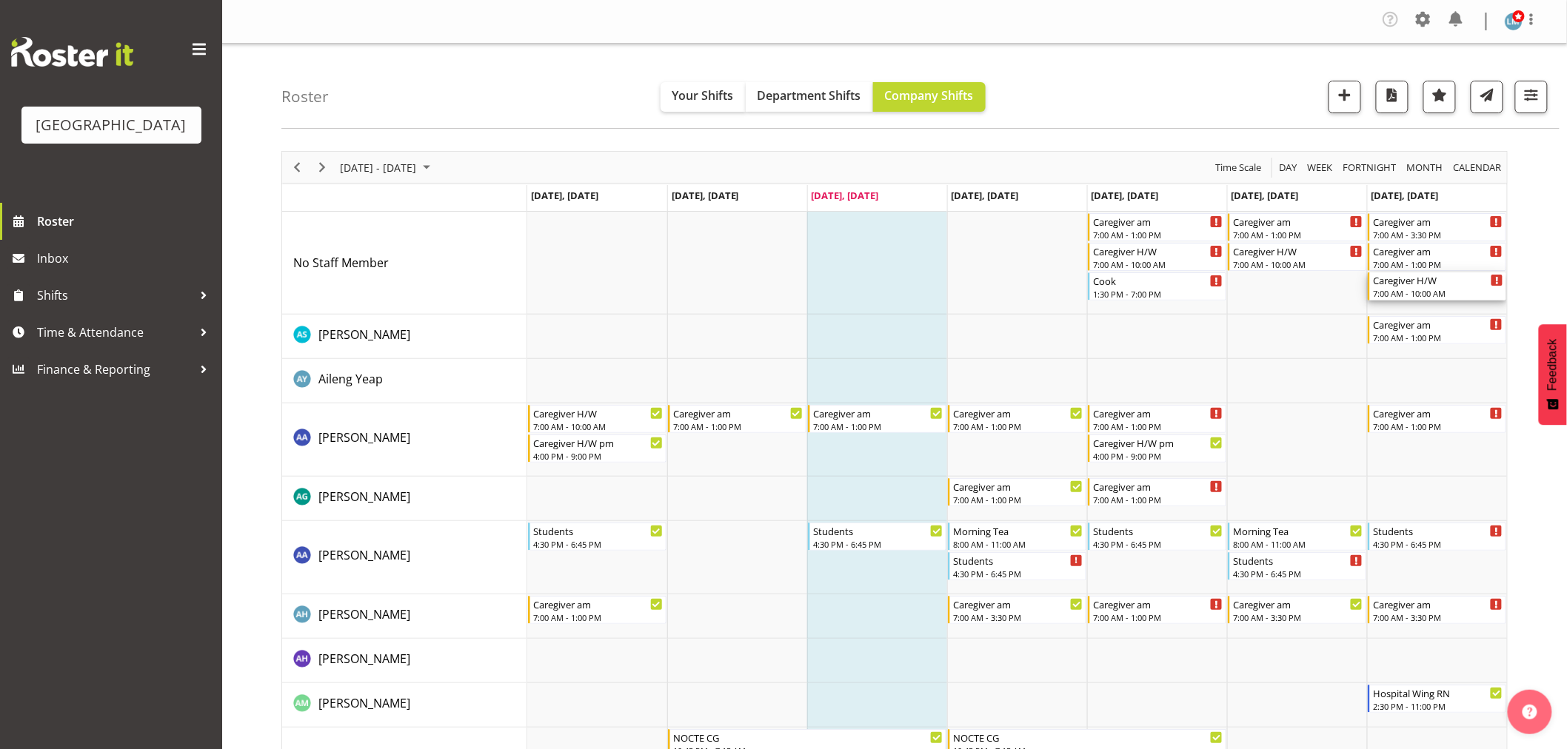
click at [1431, 287] on div "7:00 AM - 10:00 AM" at bounding box center [1438, 293] width 130 height 12
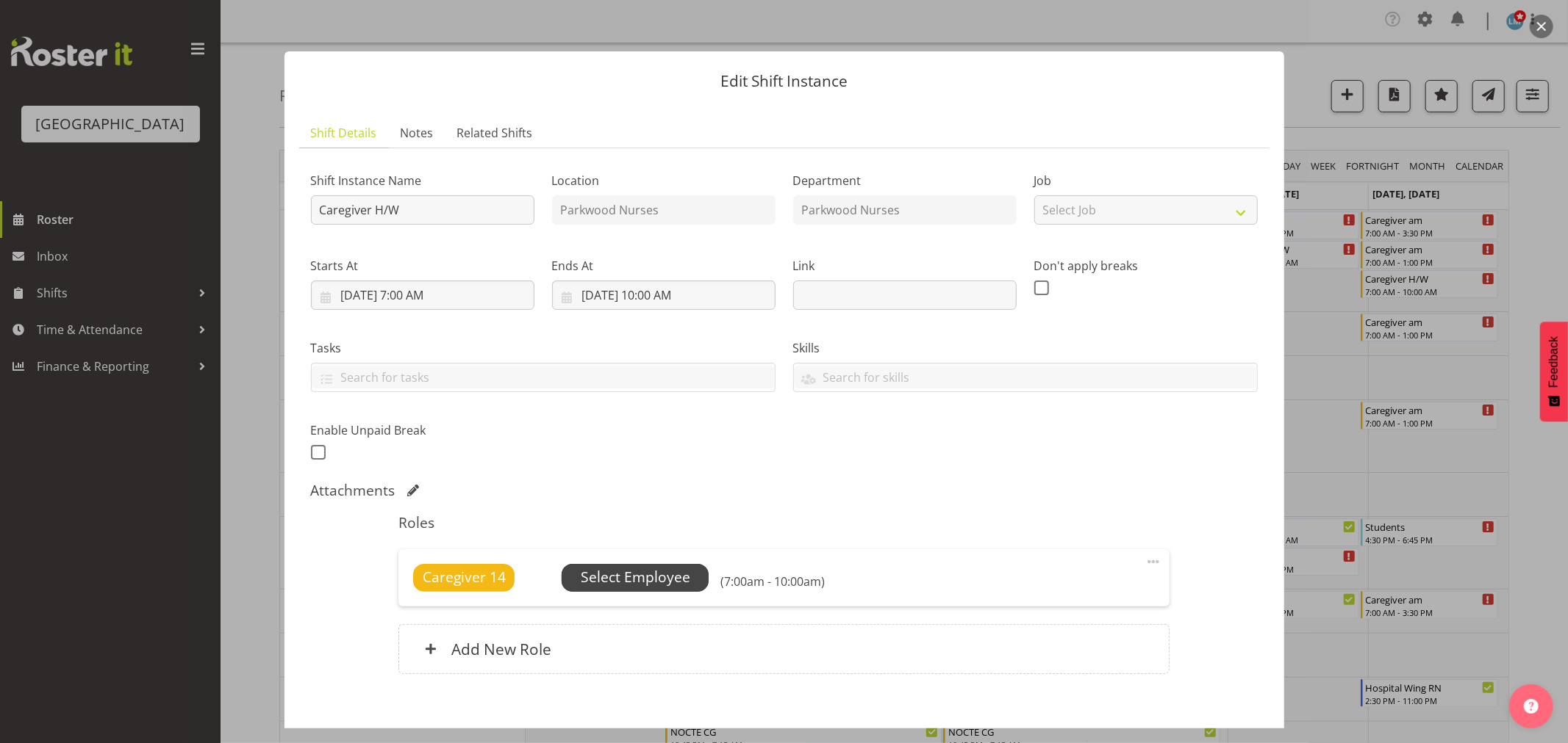
click at [620, 575] on span "Select Employee" at bounding box center [635, 577] width 109 height 21
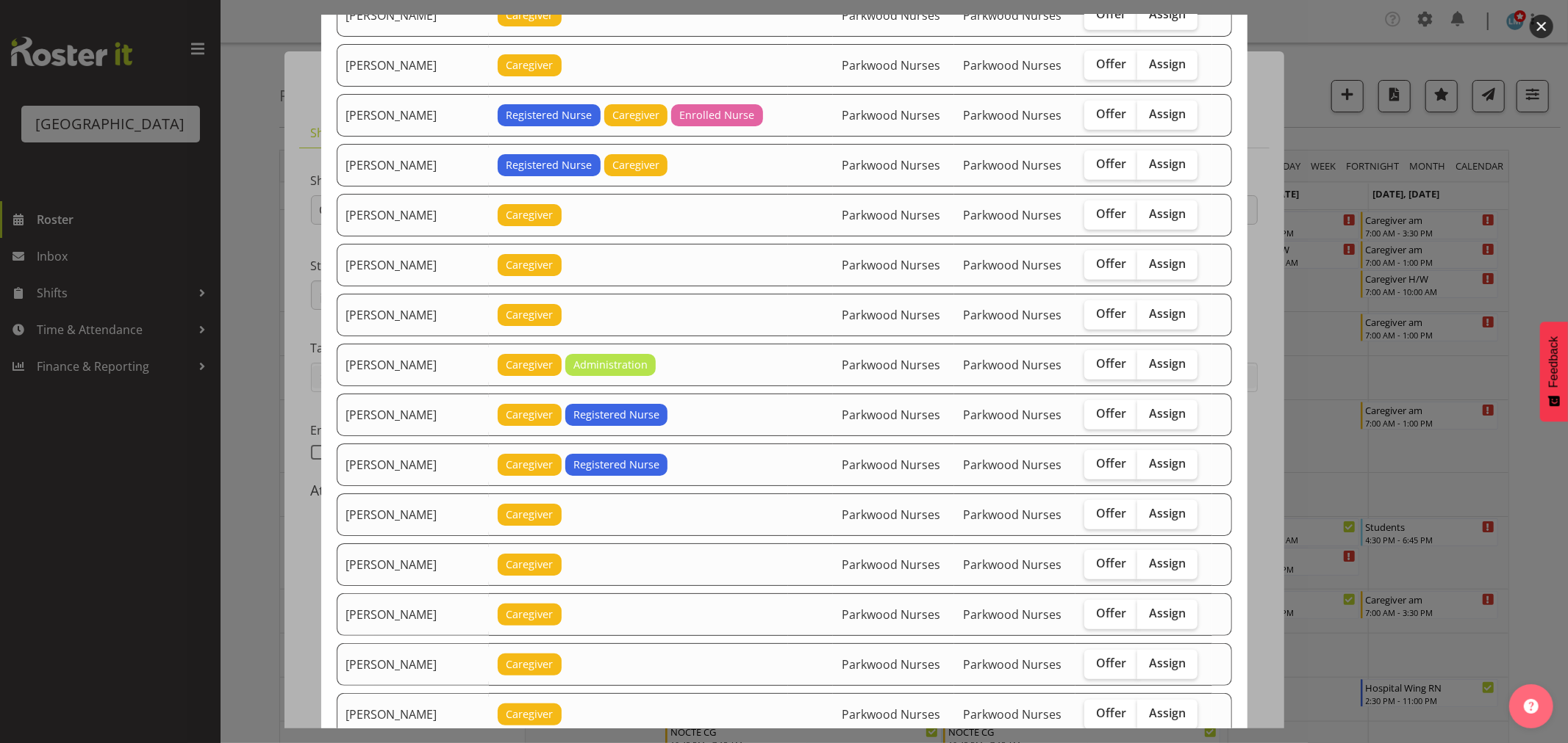
scroll to position [898, 0]
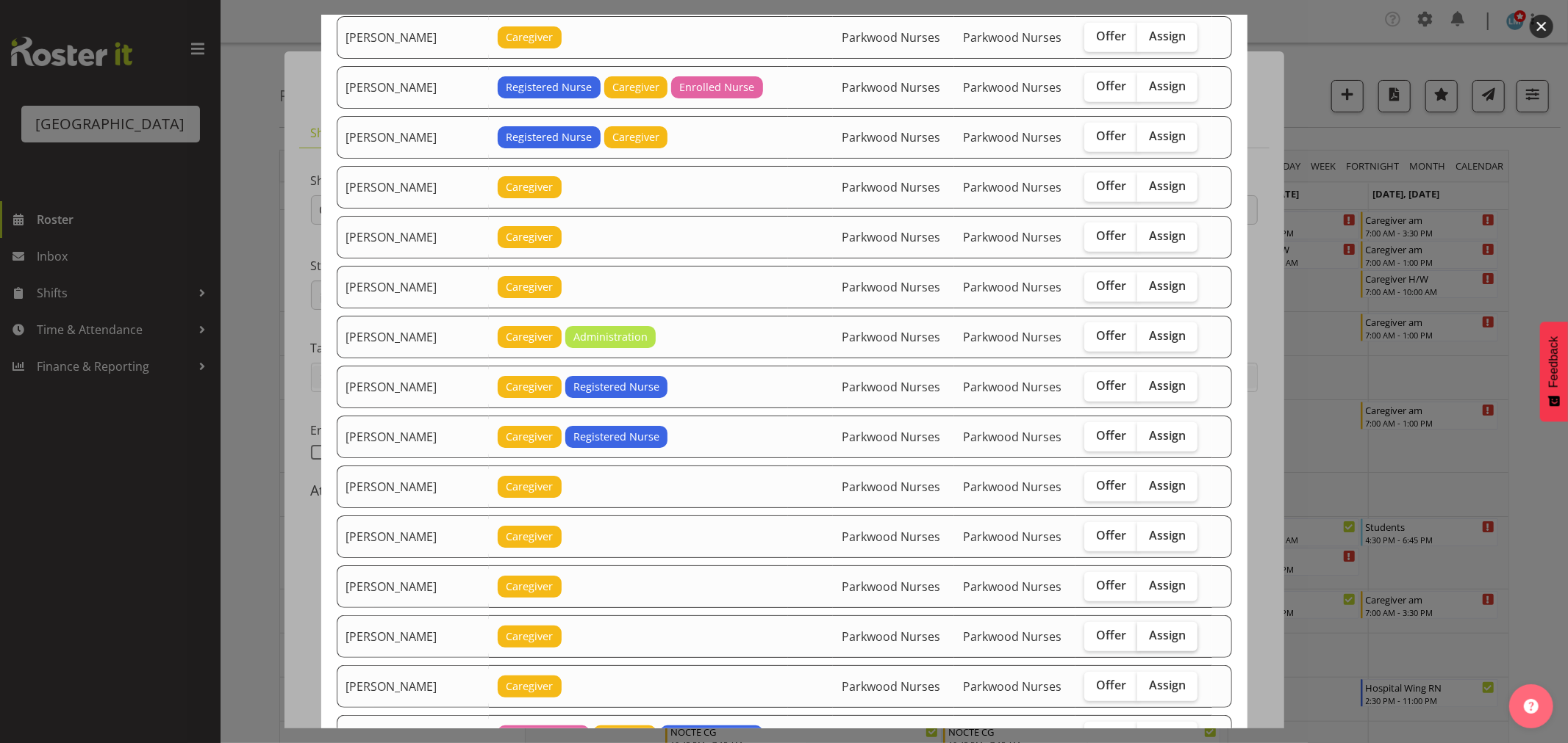
click at [1162, 639] on span "Assign" at bounding box center [1167, 635] width 37 height 15
click at [1146, 639] on input "Assign" at bounding box center [1142, 636] width 10 height 10
checkbox input "true"
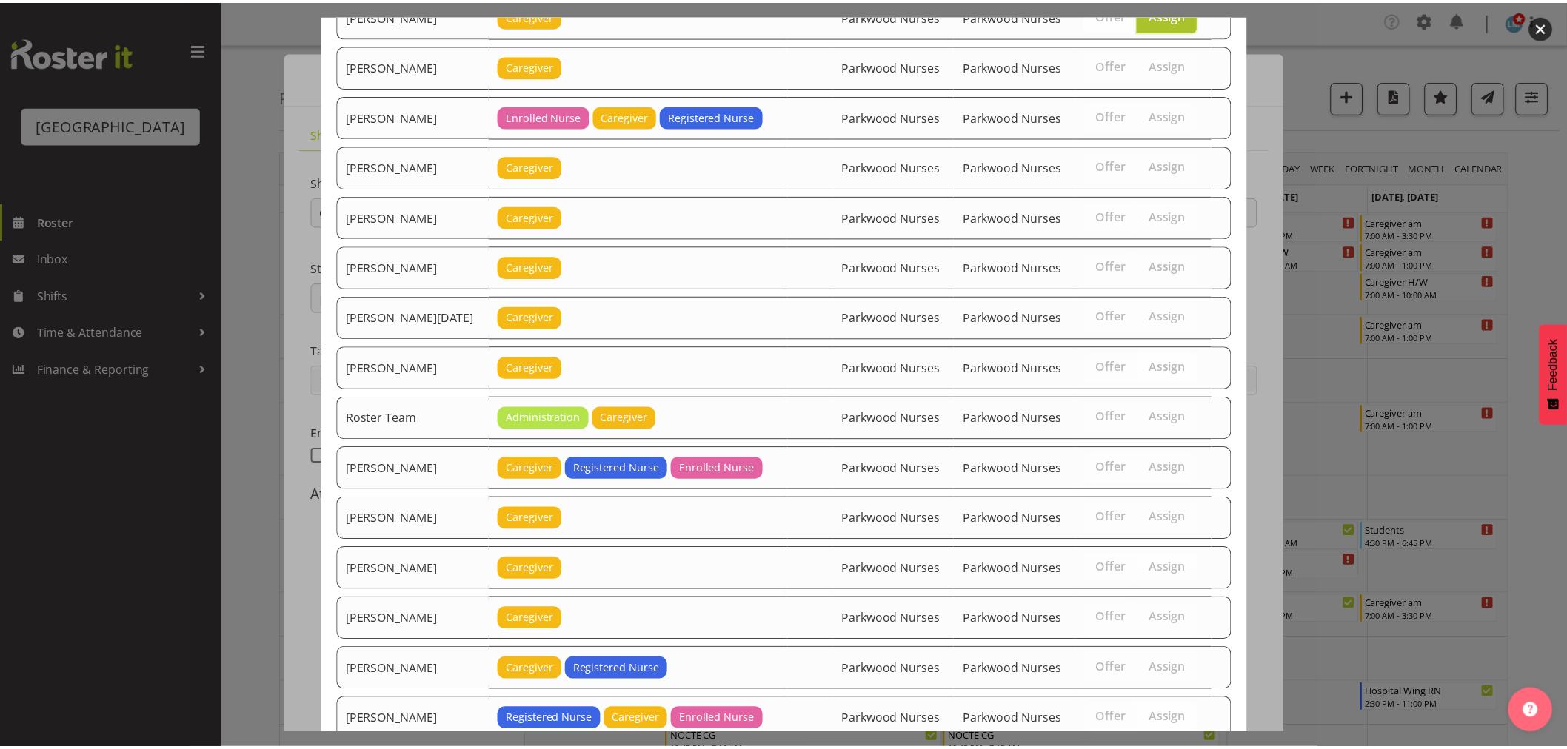
scroll to position [1654, 0]
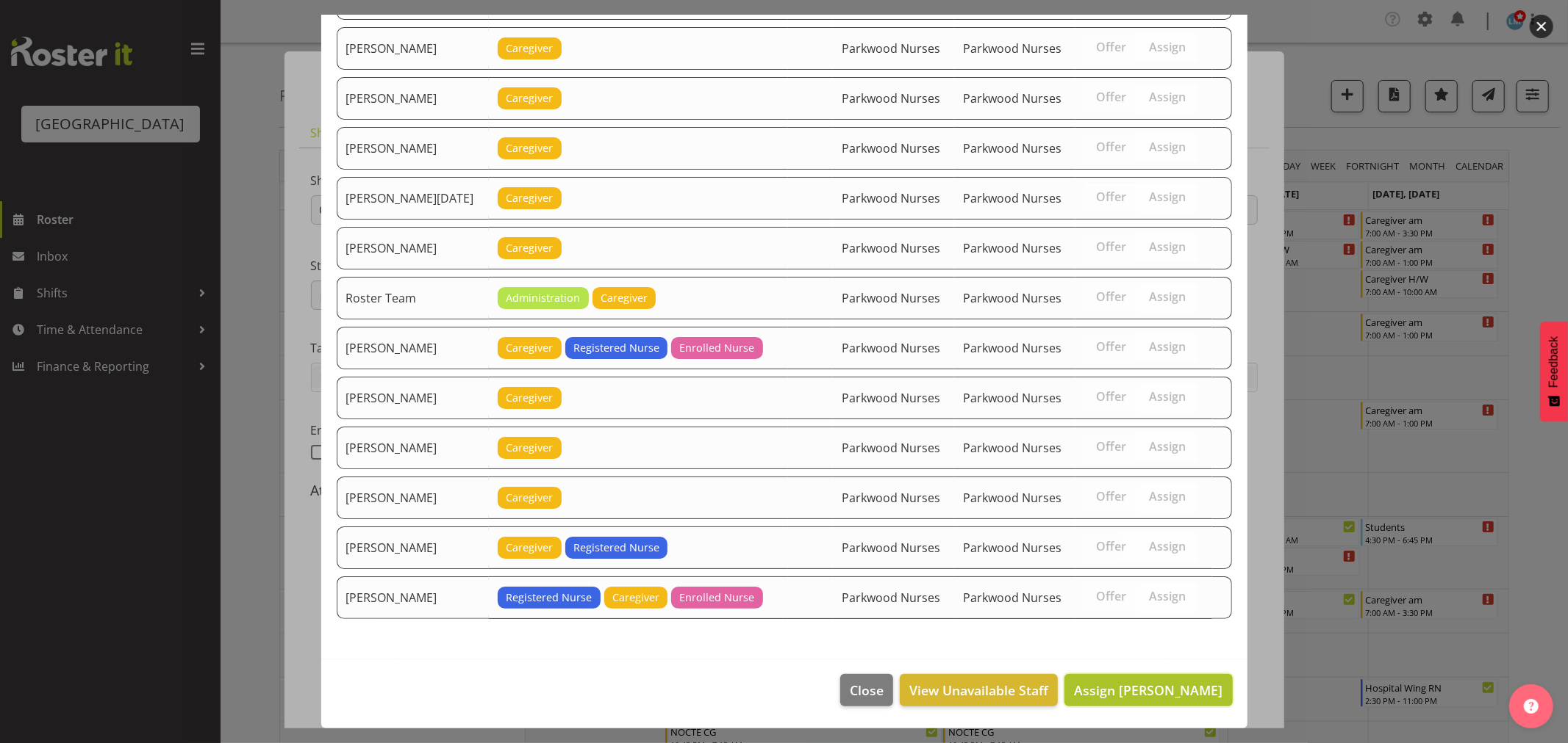
click at [1126, 690] on span "Assign Maria Morgan" at bounding box center [1148, 690] width 149 height 18
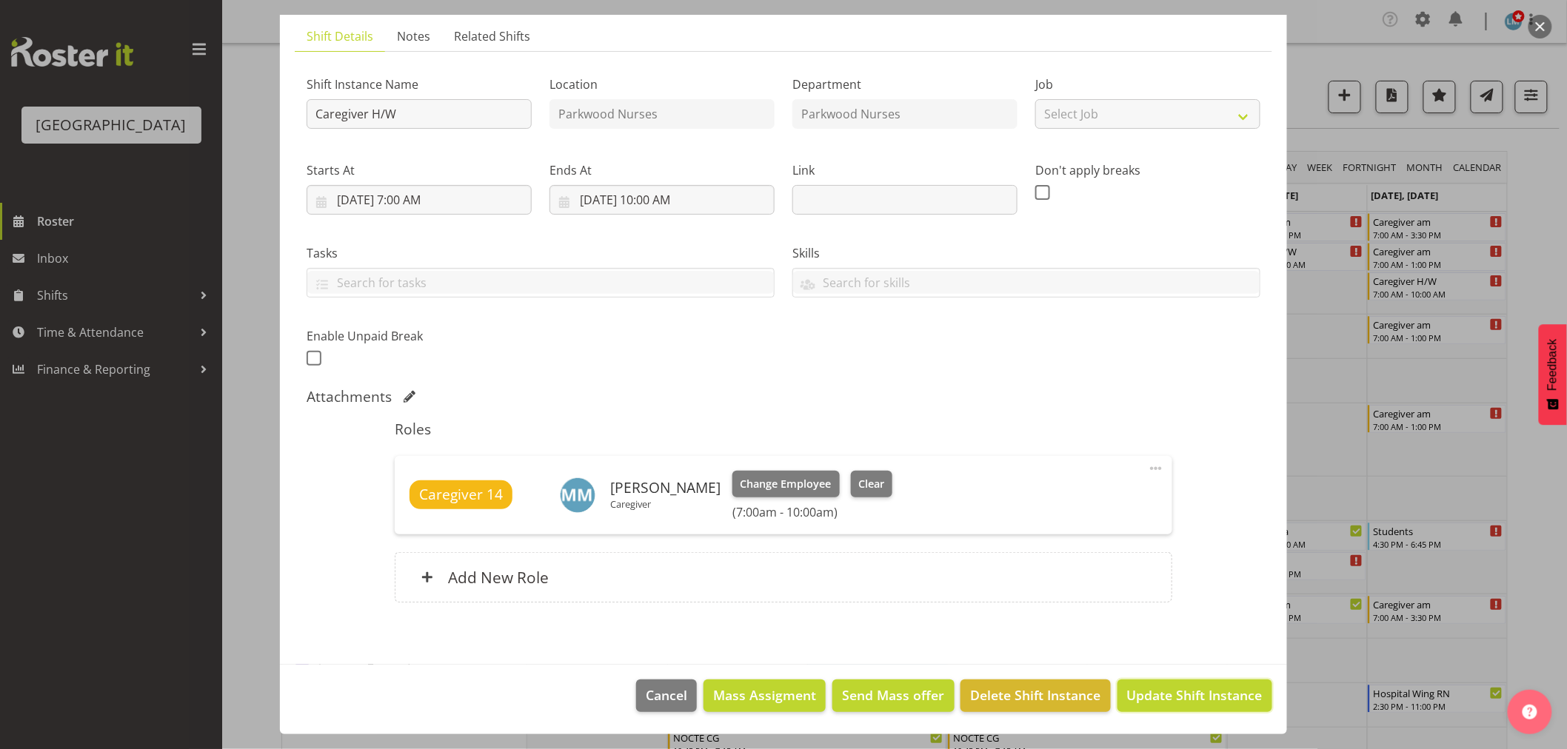
click at [1135, 696] on span "Update Shift Instance" at bounding box center [1195, 695] width 136 height 19
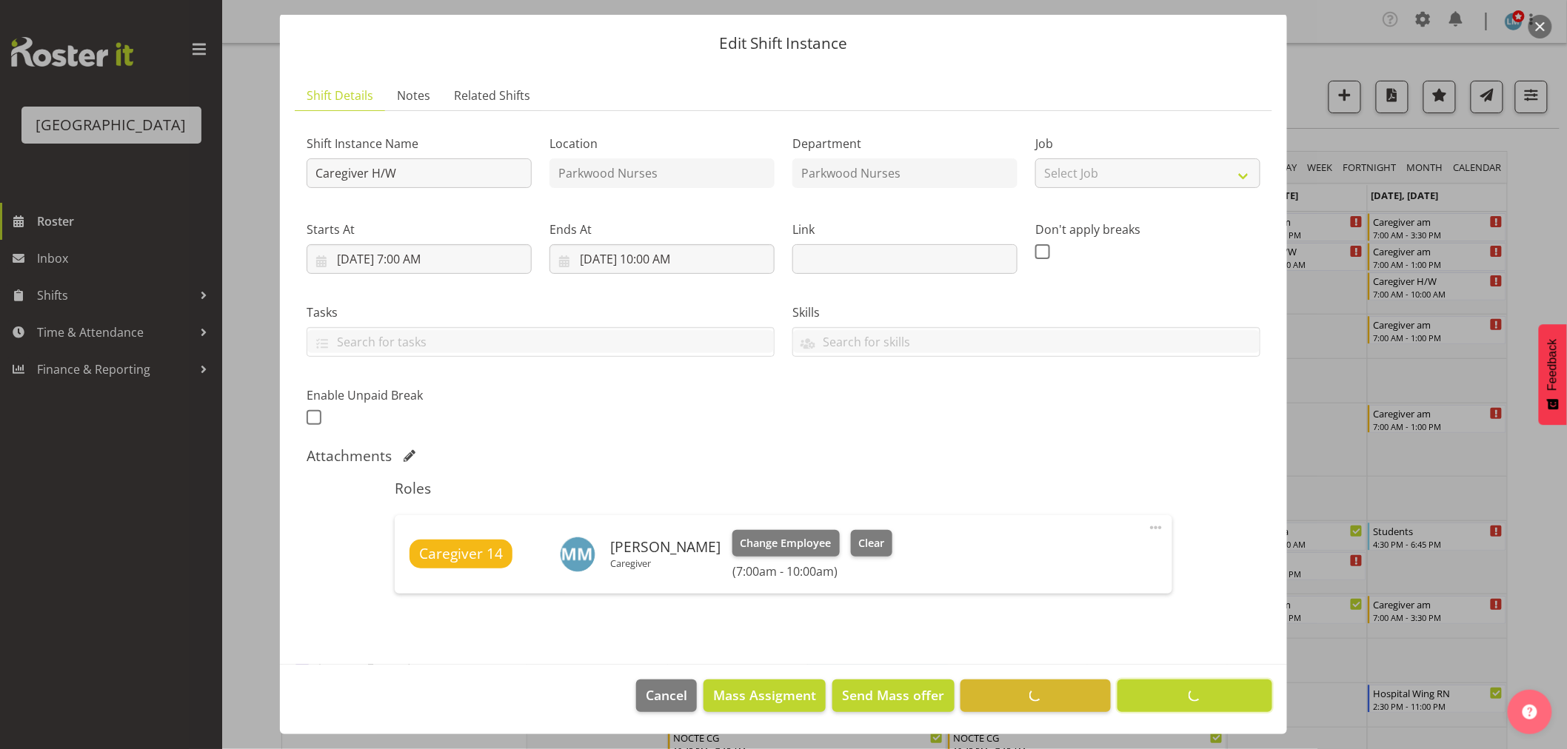
scroll to position [39, 0]
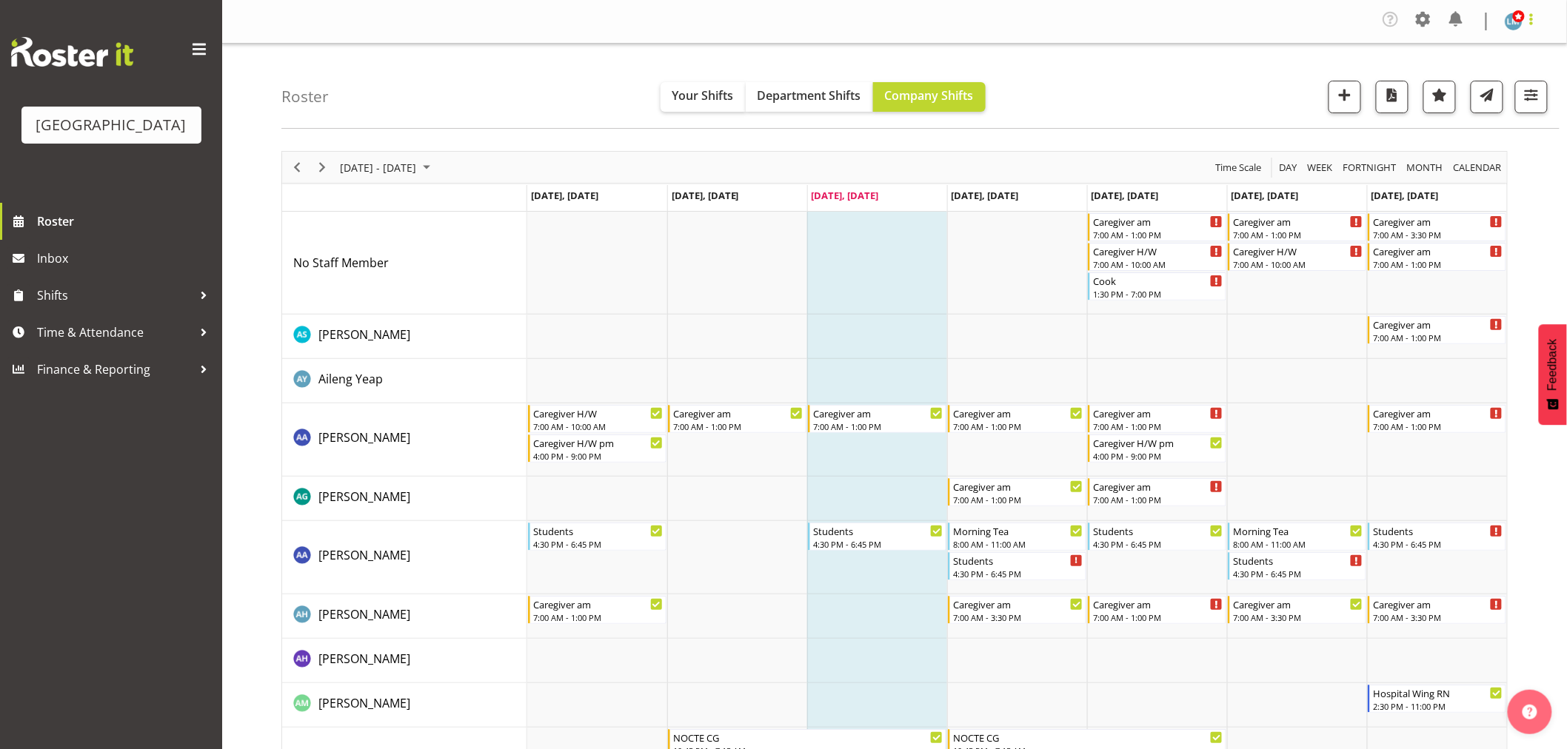
click at [1534, 15] on span at bounding box center [1532, 19] width 18 height 18
click at [1472, 90] on link "Log Out" at bounding box center [1469, 81] width 142 height 27
